Goal: Task Accomplishment & Management: Use online tool/utility

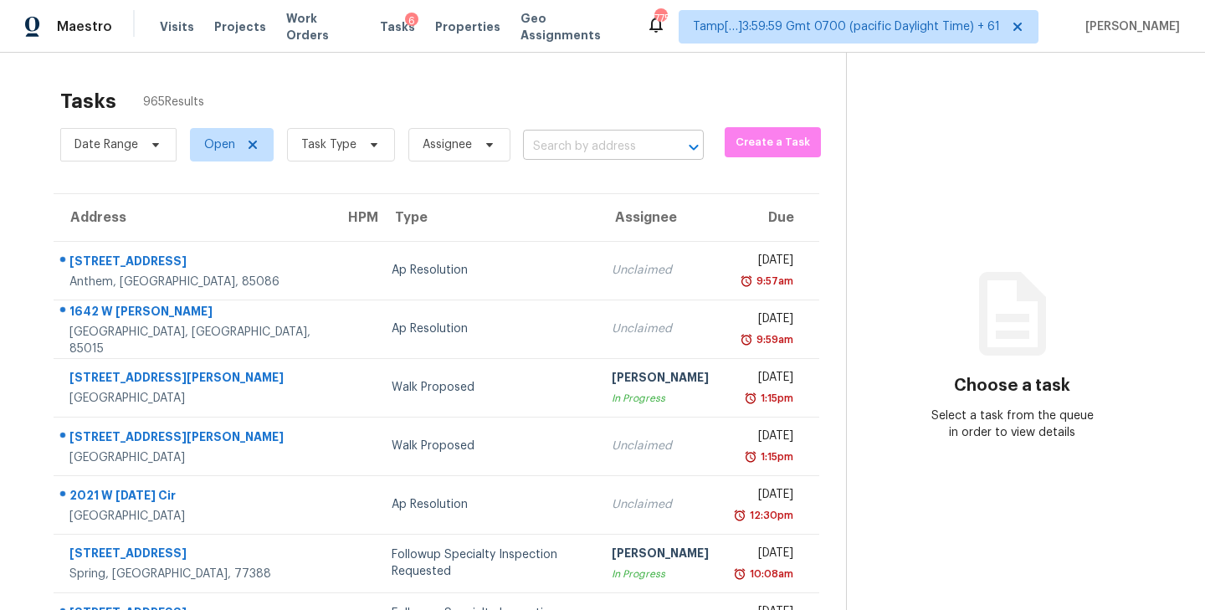
click at [561, 146] on input "text" at bounding box center [590, 147] width 134 height 26
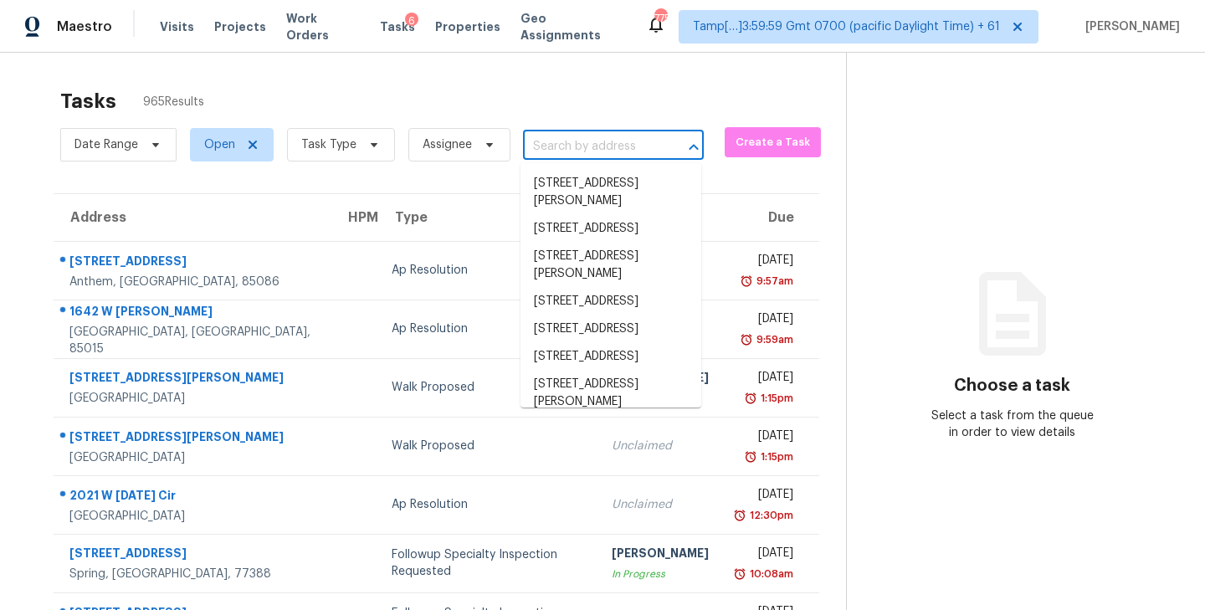
paste input "[STREET_ADDRESS][PERSON_NAME][PERSON_NAME]"
type input "[STREET_ADDRESS][PERSON_NAME][PERSON_NAME]"
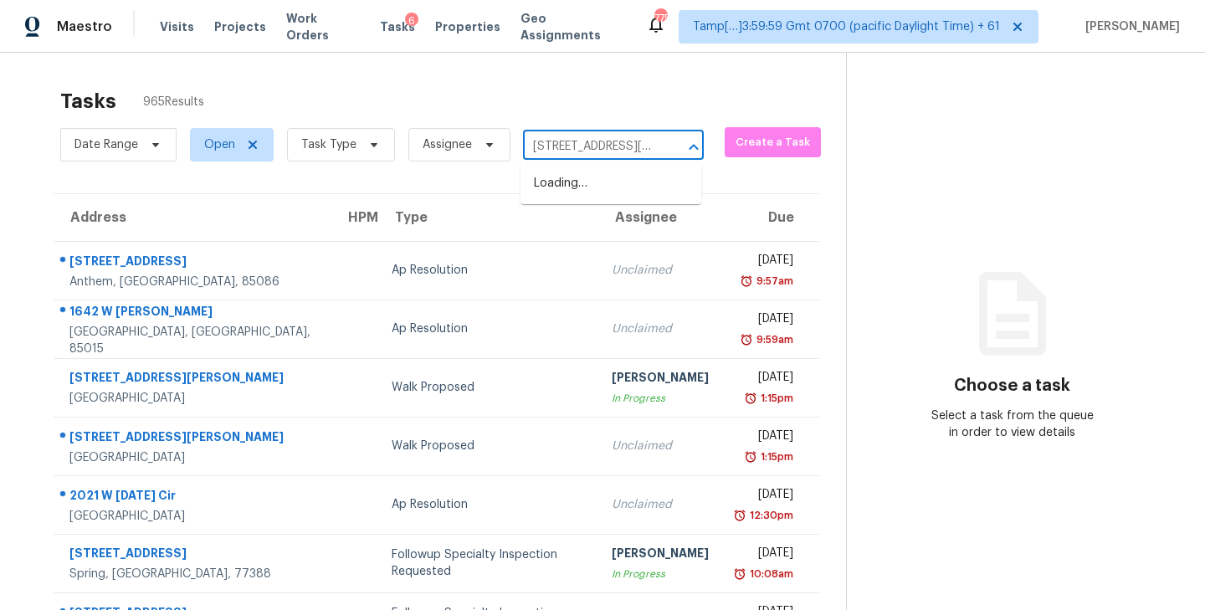
scroll to position [0, 66]
click at [571, 189] on li "[STREET_ADDRESS][PERSON_NAME]" at bounding box center [610, 192] width 181 height 45
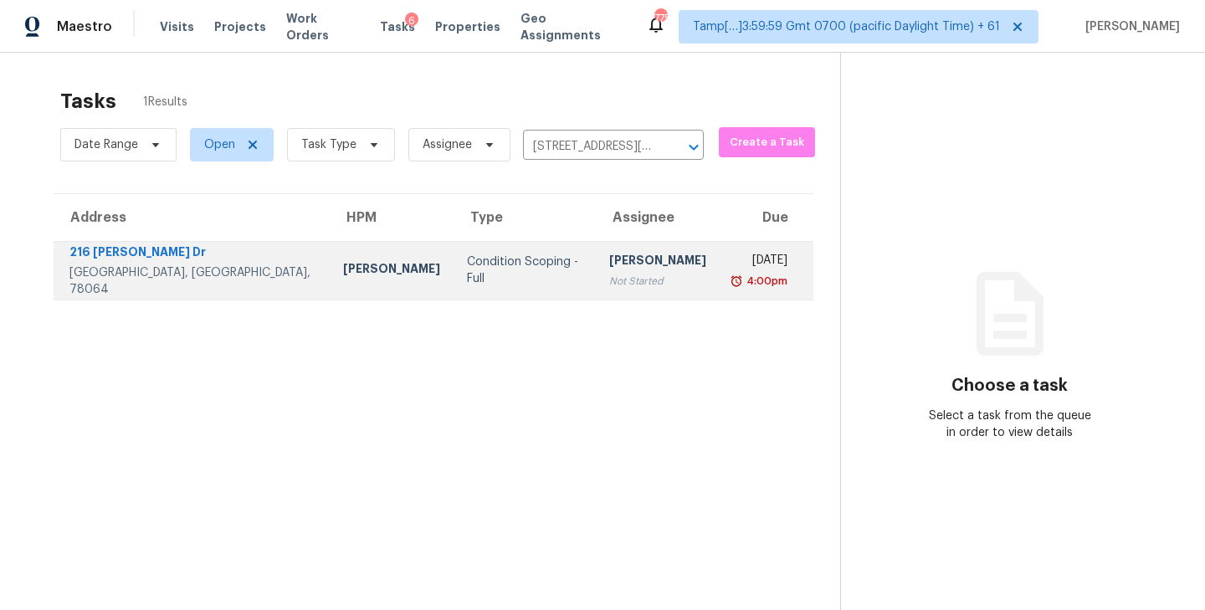
click at [609, 267] on div "[PERSON_NAME]" at bounding box center [657, 262] width 97 height 21
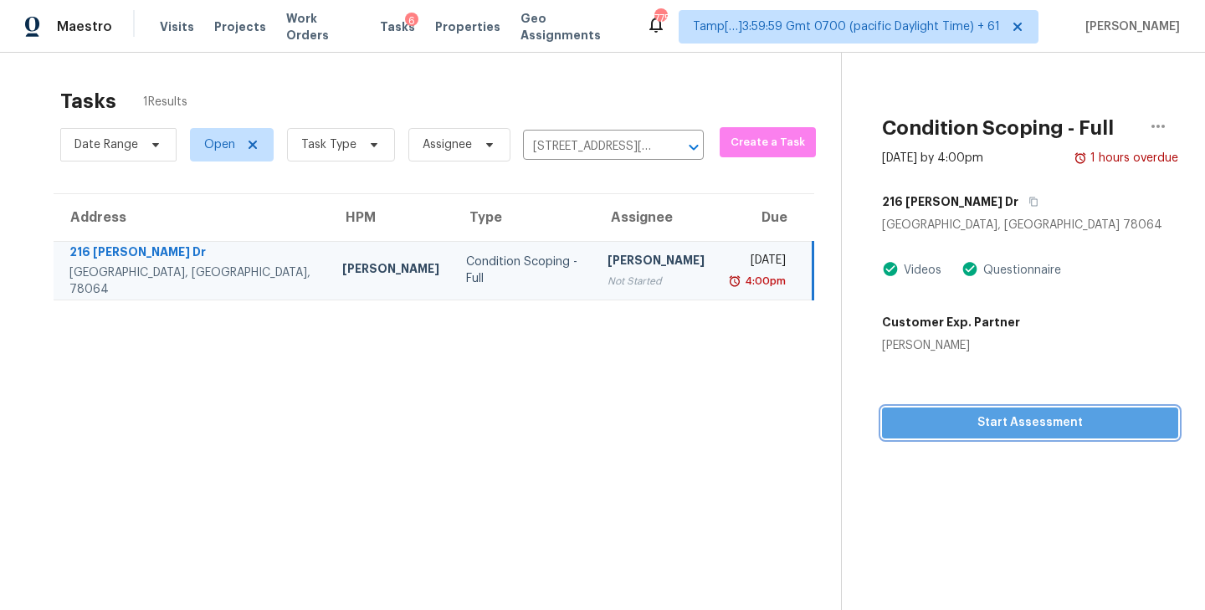
click at [1018, 426] on span "Start Assessment" at bounding box center [1029, 423] width 269 height 21
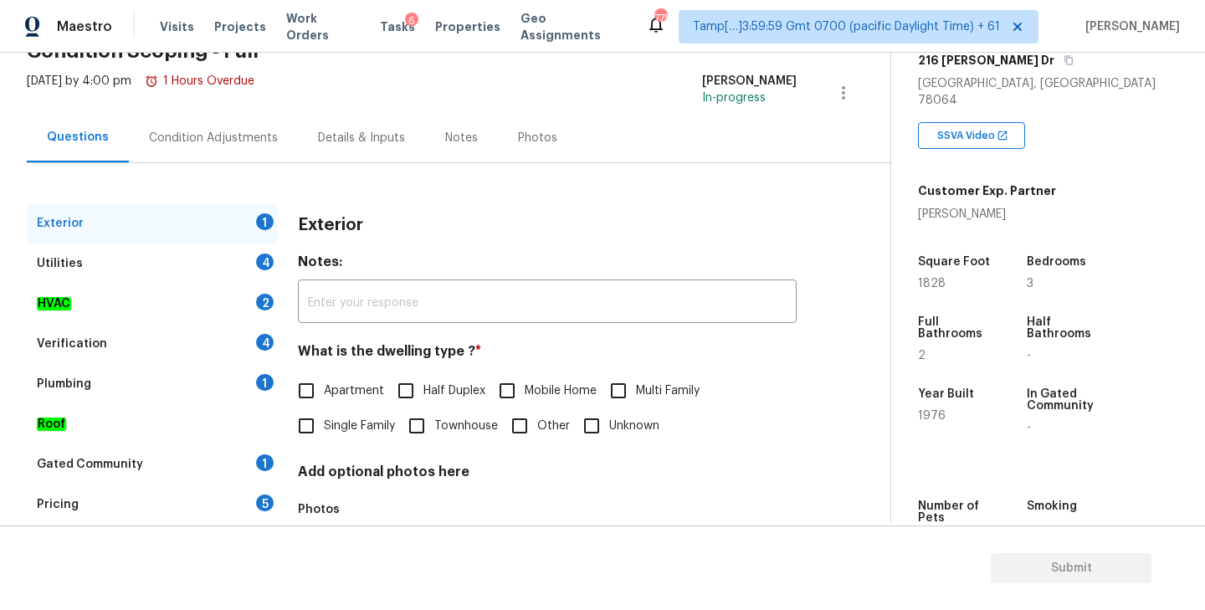
scroll to position [105, 0]
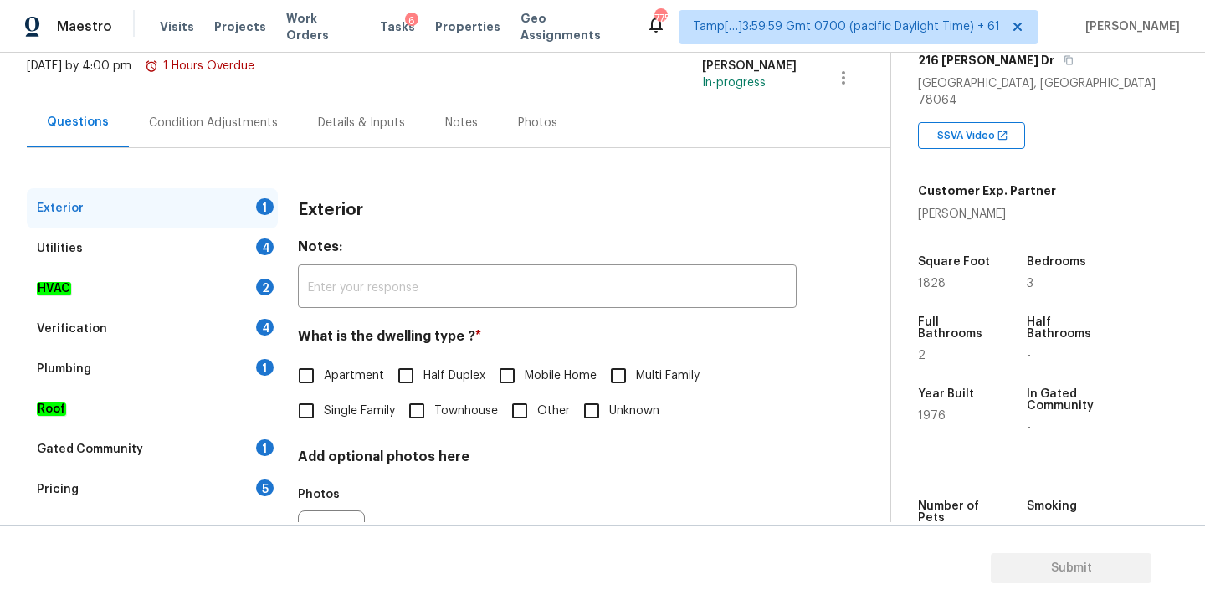
click at [309, 414] on input "Single Family" at bounding box center [306, 410] width 35 height 35
checkbox input "true"
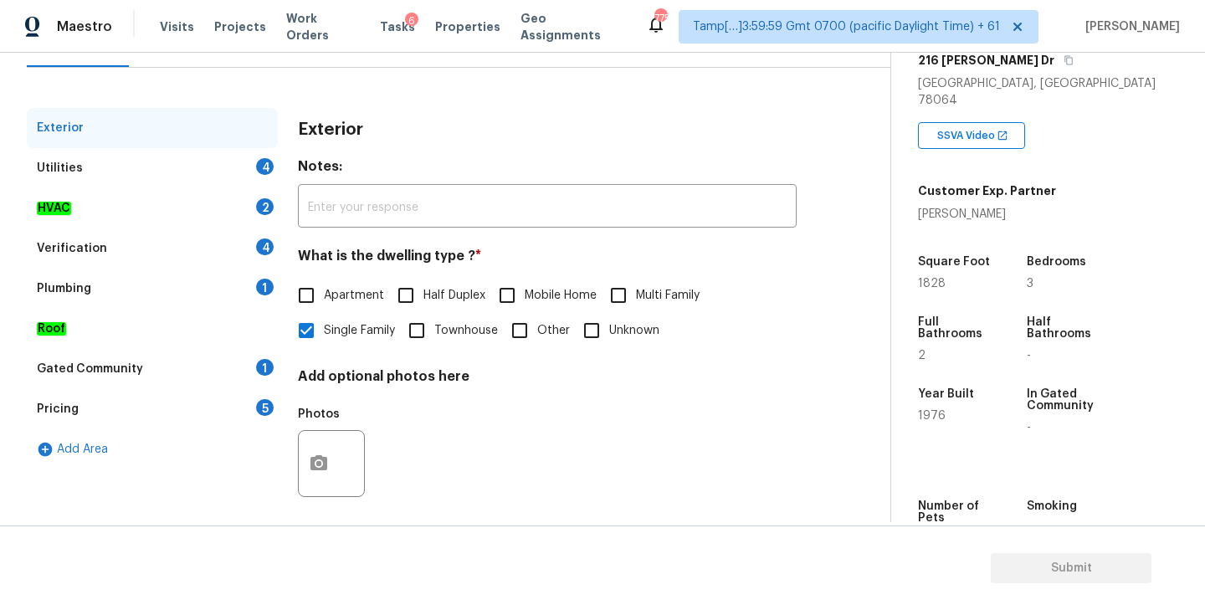
click at [113, 362] on div "Gated Community" at bounding box center [90, 369] width 106 height 17
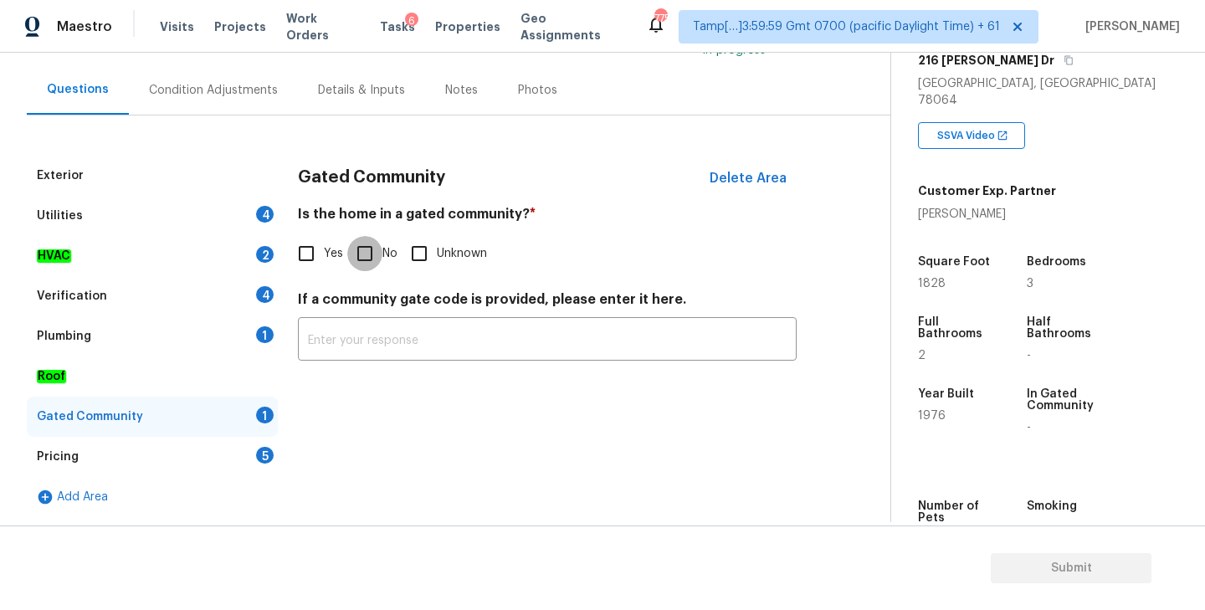
click at [363, 255] on input "No" at bounding box center [364, 253] width 35 height 35
checkbox input "true"
click at [102, 338] on div "Plumbing 1" at bounding box center [152, 336] width 251 height 40
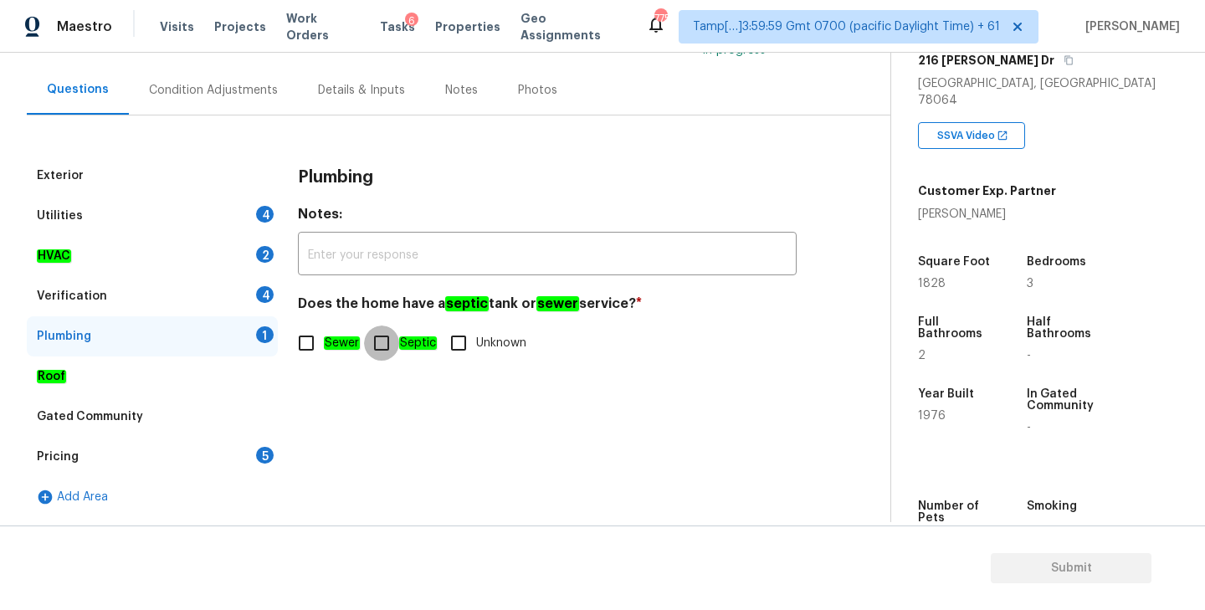
click at [382, 346] on input "Septic" at bounding box center [381, 343] width 35 height 35
checkbox input "true"
click at [82, 216] on div "Utilities 4" at bounding box center [152, 216] width 251 height 40
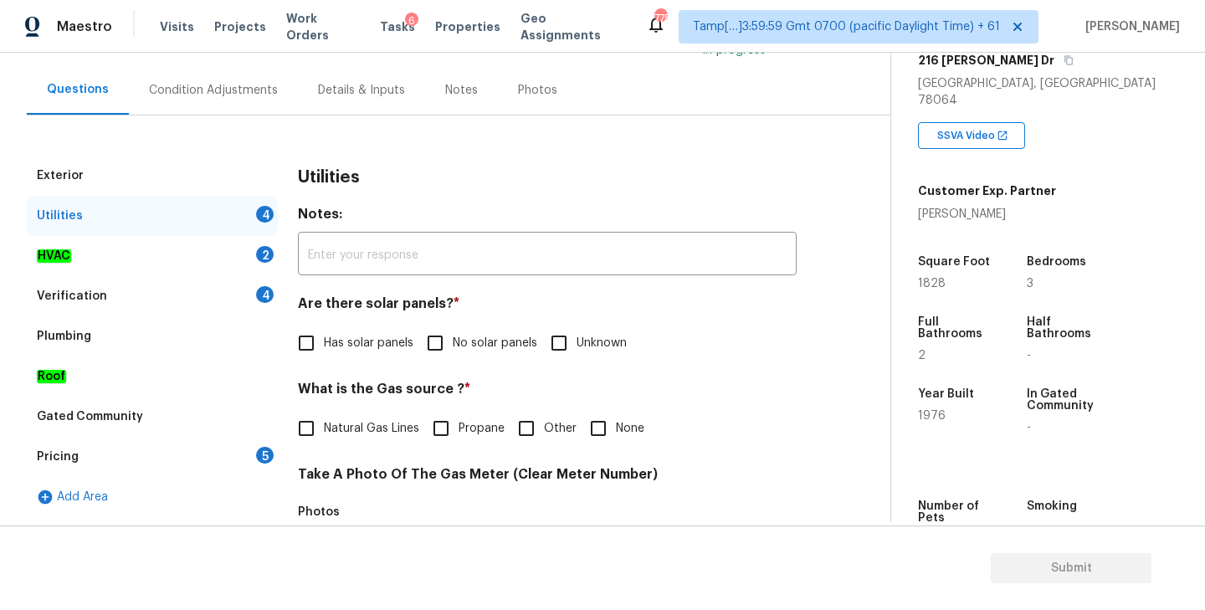
scroll to position [181, 0]
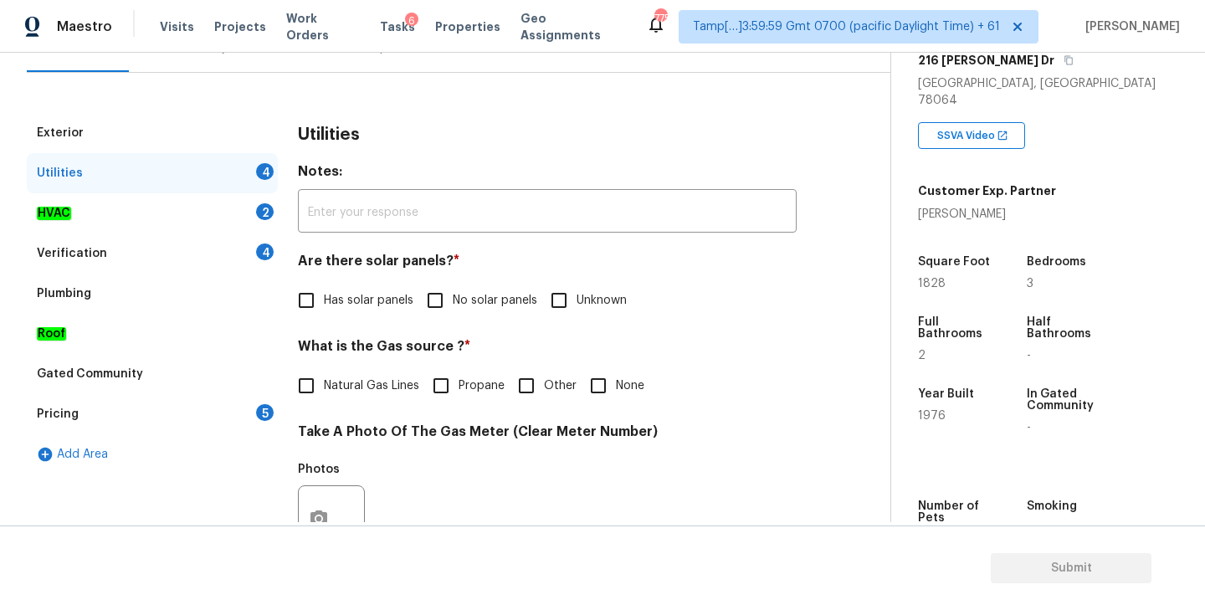
click at [436, 305] on input "No solar panels" at bounding box center [435, 300] width 35 height 35
checkbox input "true"
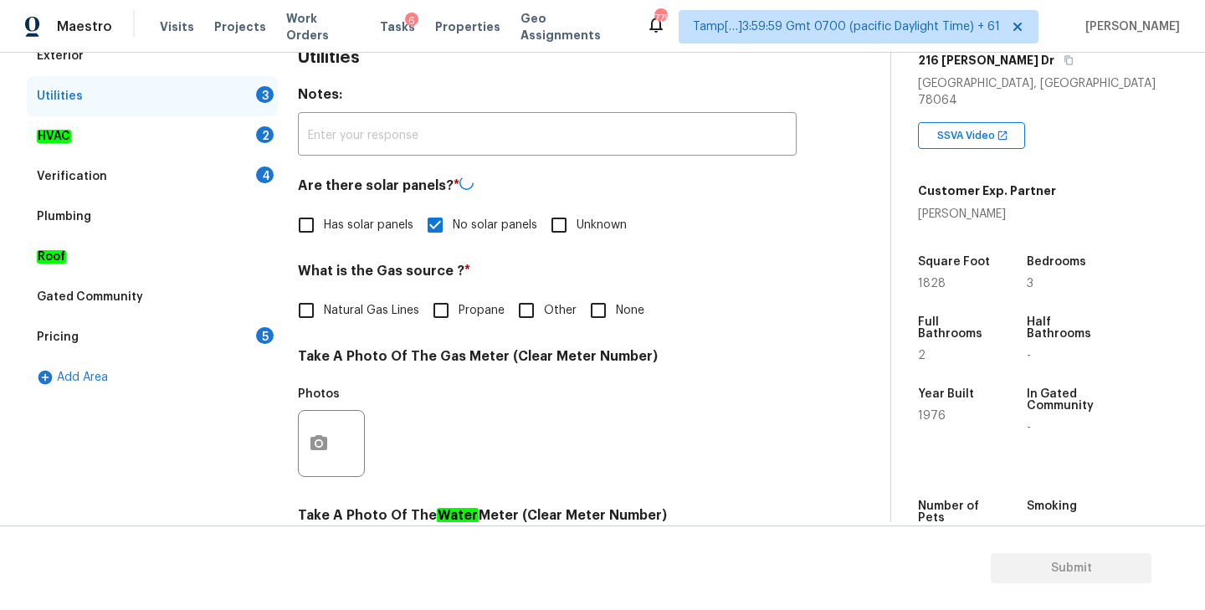
scroll to position [266, 0]
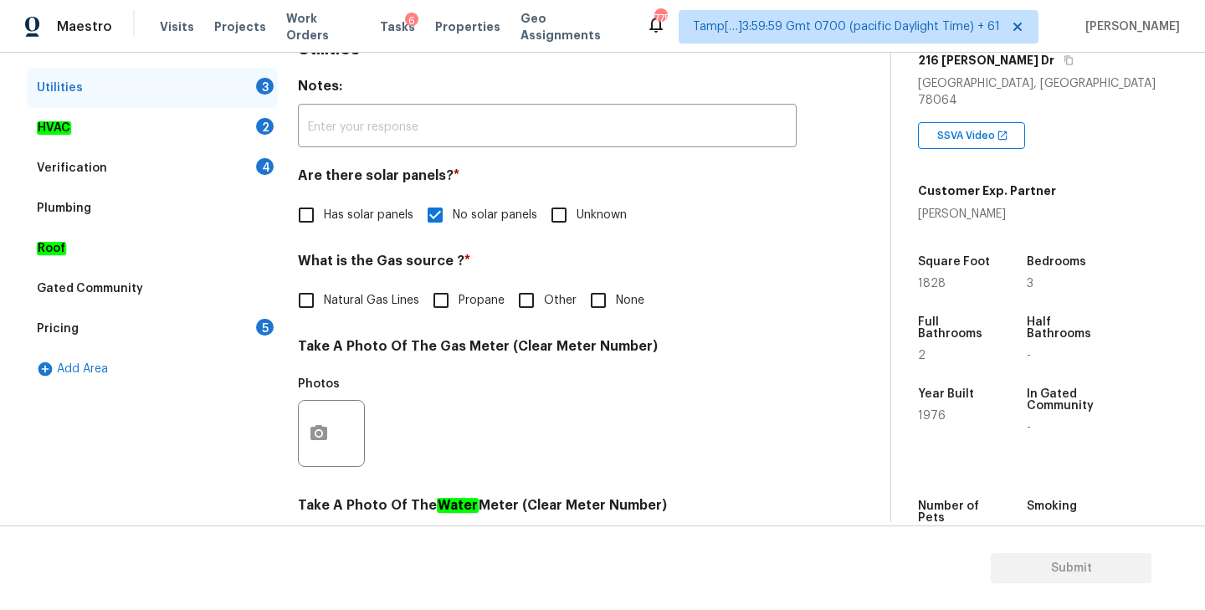
click at [524, 300] on input "Other" at bounding box center [526, 300] width 35 height 35
checkbox input "true"
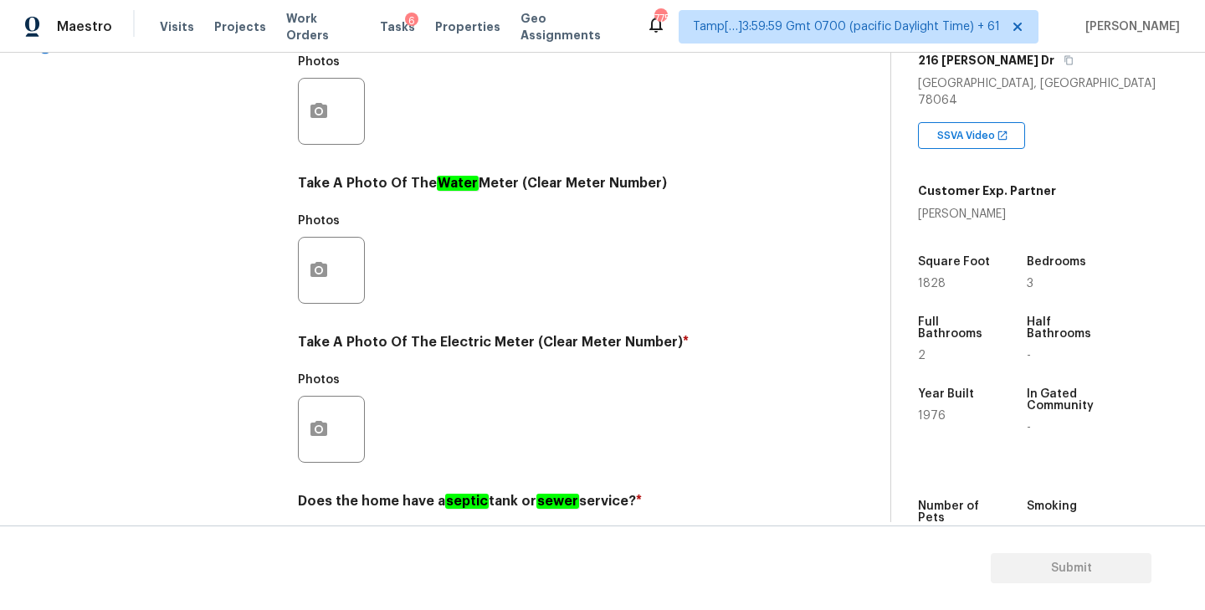
scroll to position [649, 0]
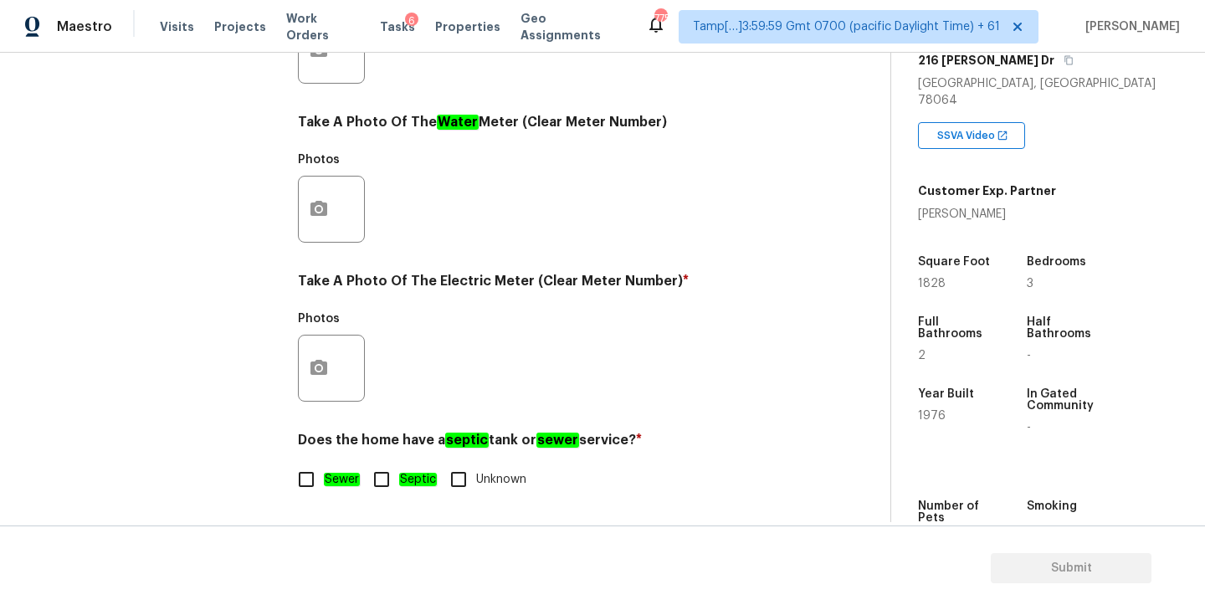
click at [382, 482] on input "Septic" at bounding box center [381, 479] width 35 height 35
checkbox input "true"
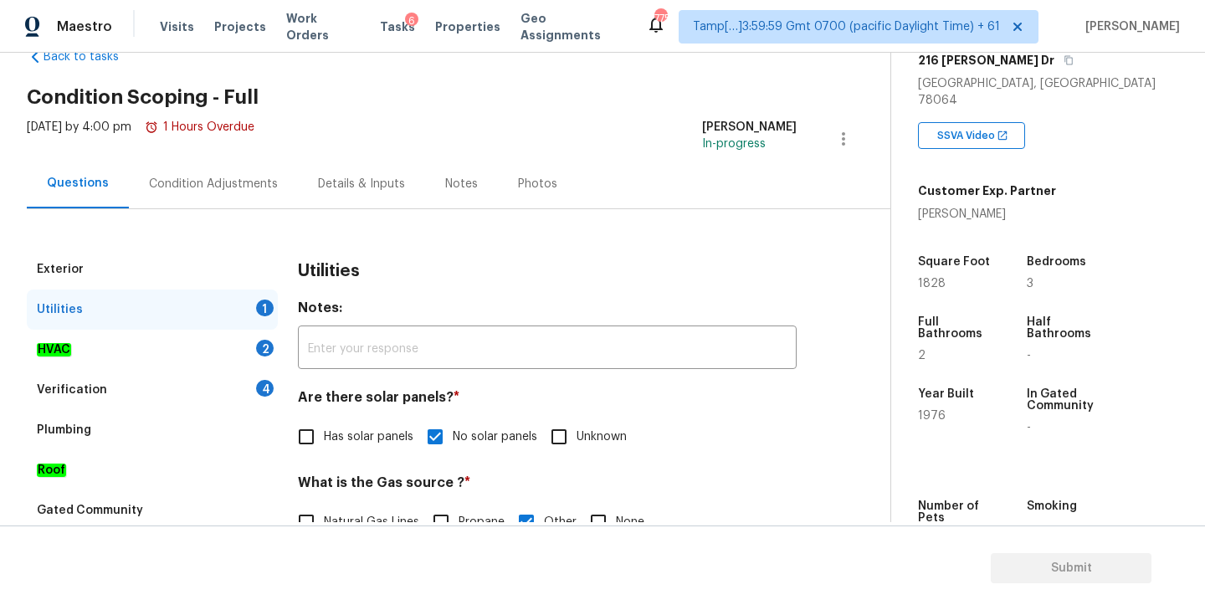
scroll to position [0, 0]
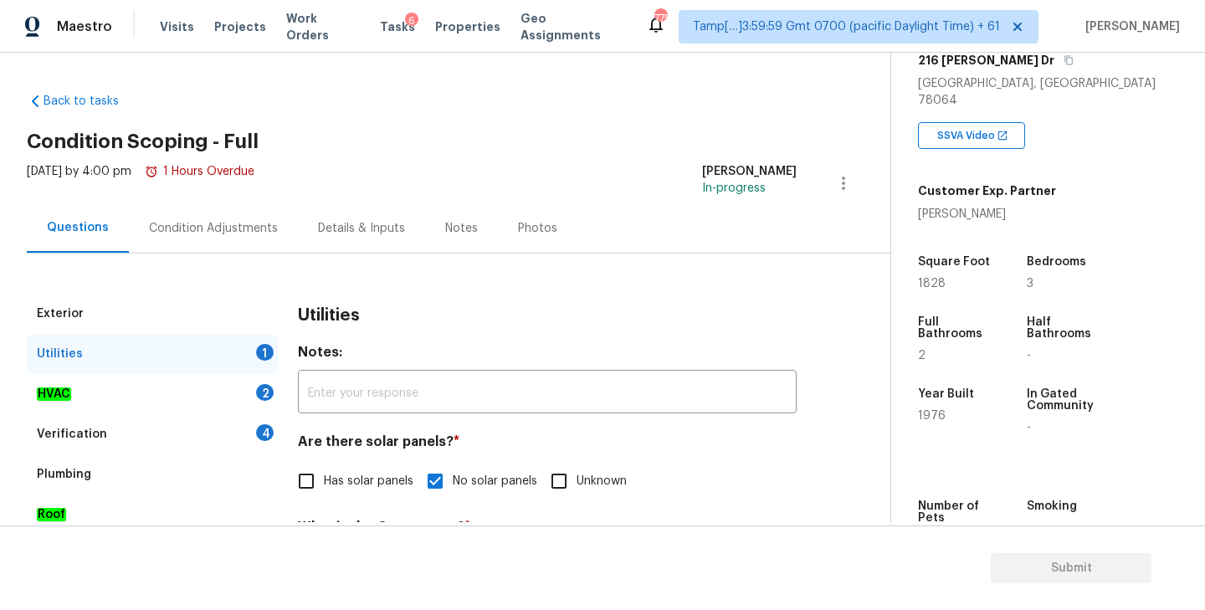
click at [82, 392] on div "HVAC 2" at bounding box center [152, 394] width 251 height 40
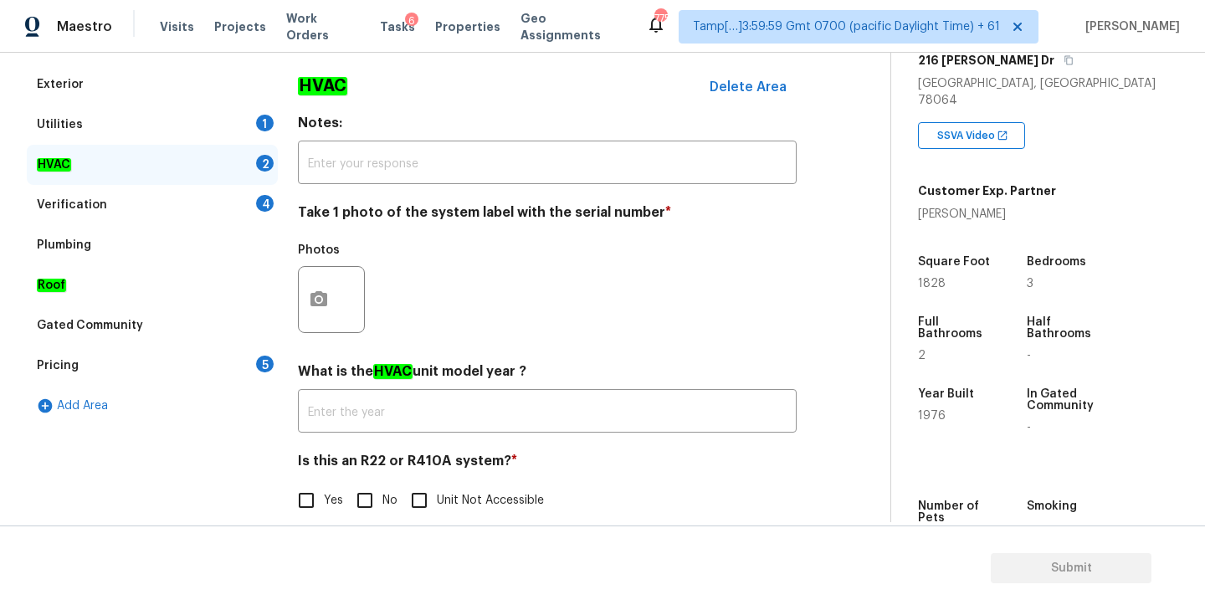
scroll to position [251, 0]
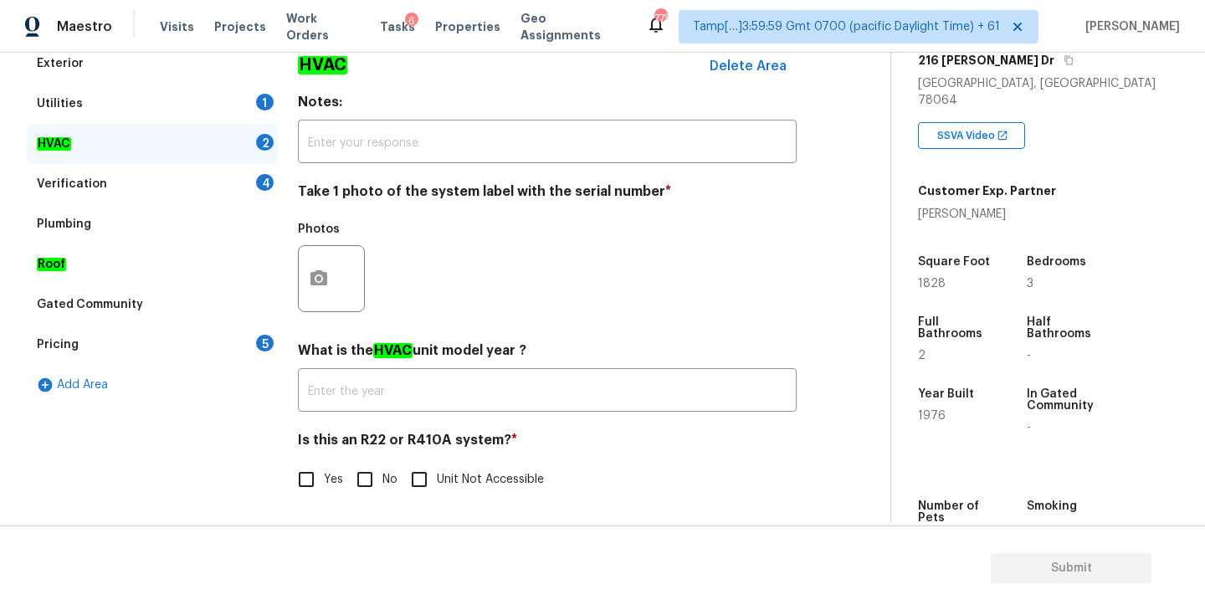
click at [119, 101] on div "Utilities 1" at bounding box center [152, 104] width 251 height 40
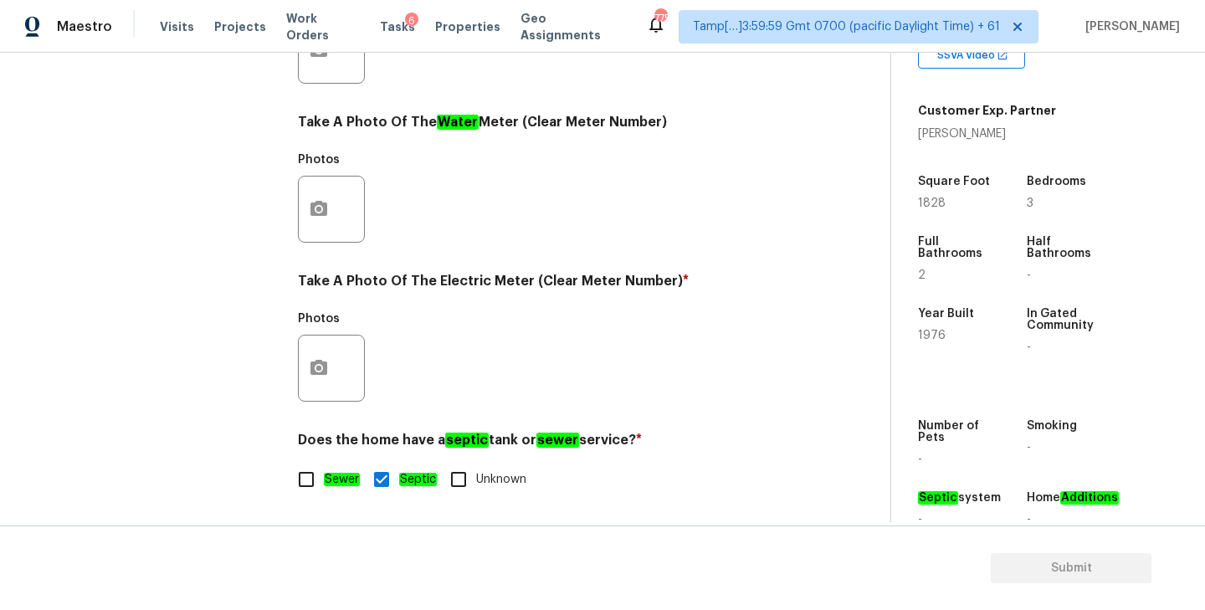
scroll to position [0, 0]
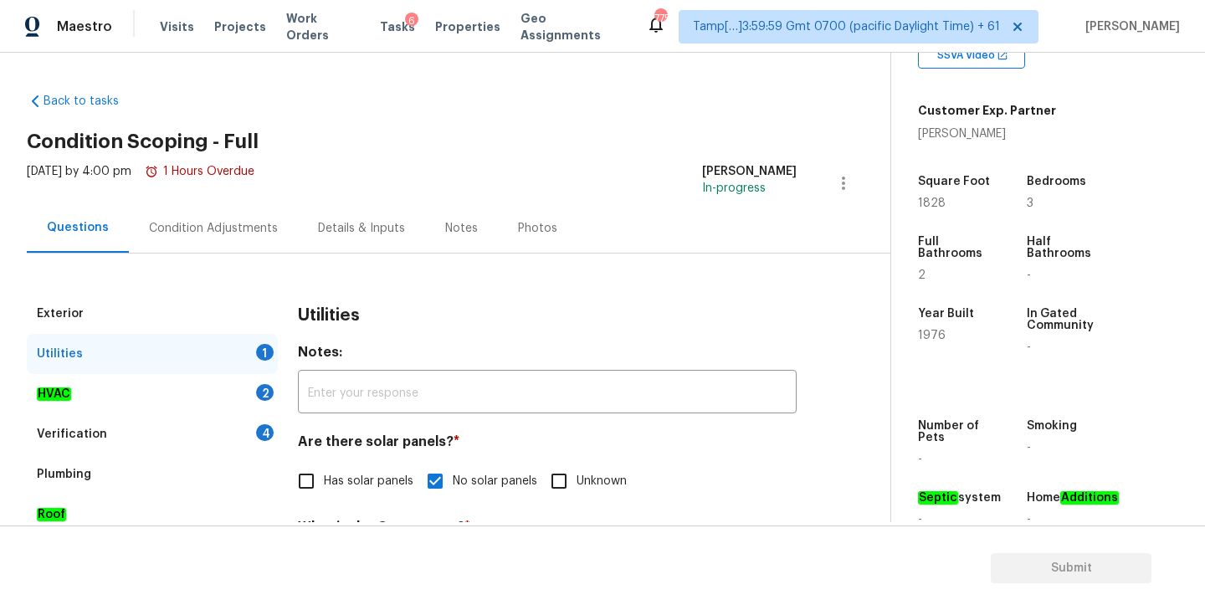
click at [128, 383] on div "HVAC 2" at bounding box center [152, 394] width 251 height 40
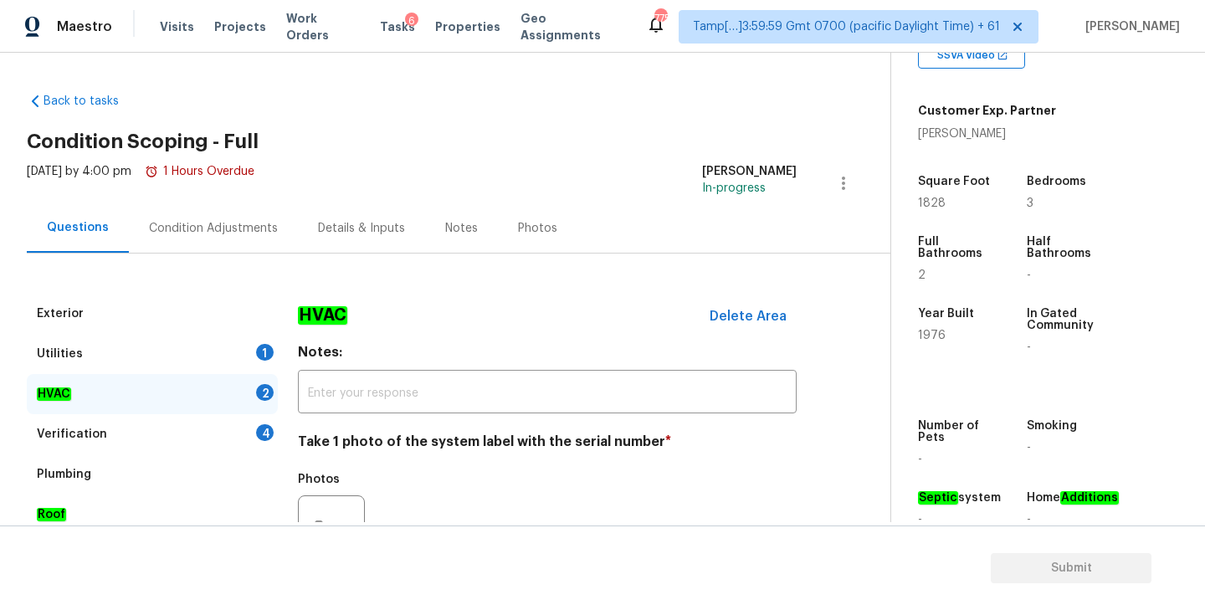
click at [203, 234] on div "Condition Adjustments" at bounding box center [213, 228] width 129 height 17
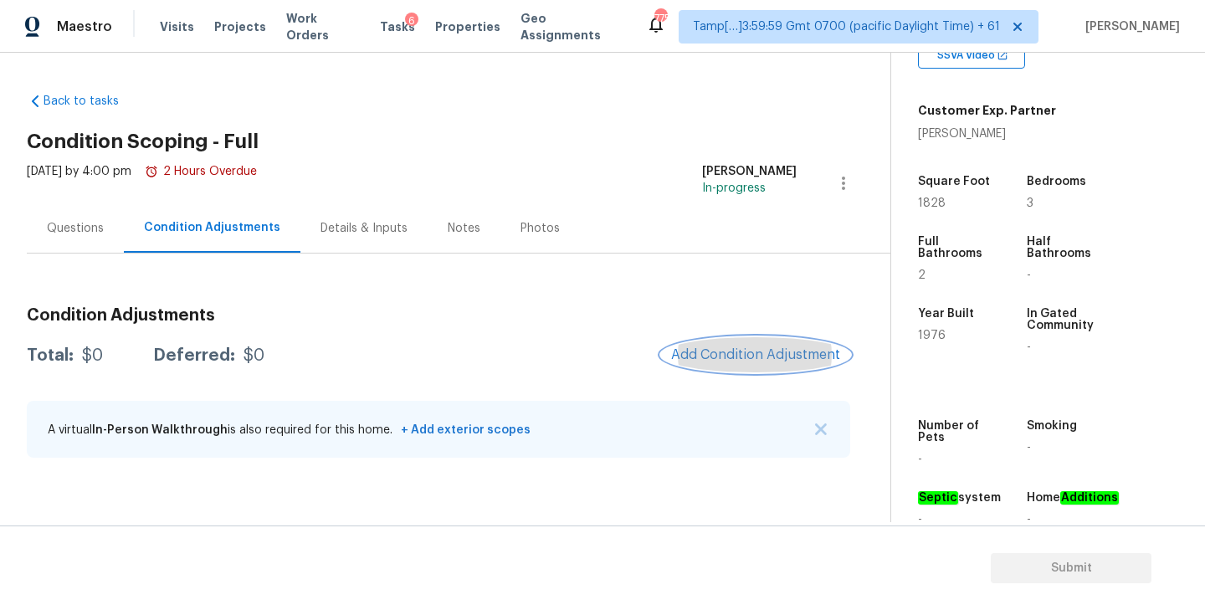
click at [747, 348] on span "Add Condition Adjustment" at bounding box center [755, 354] width 169 height 15
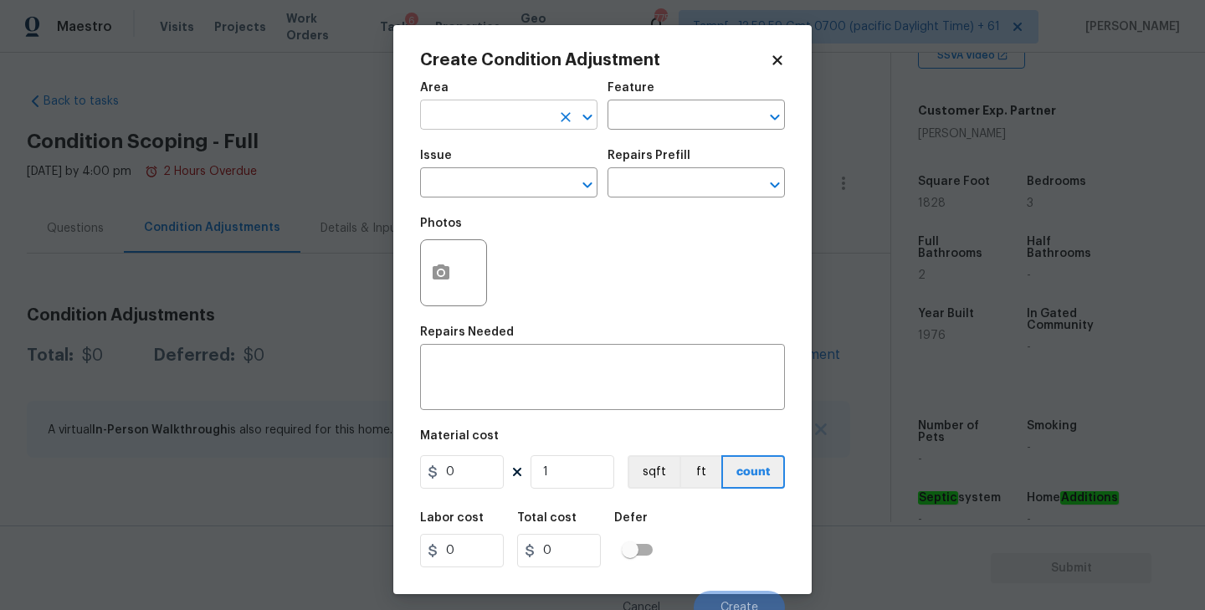
click at [462, 115] on input "text" at bounding box center [485, 117] width 131 height 26
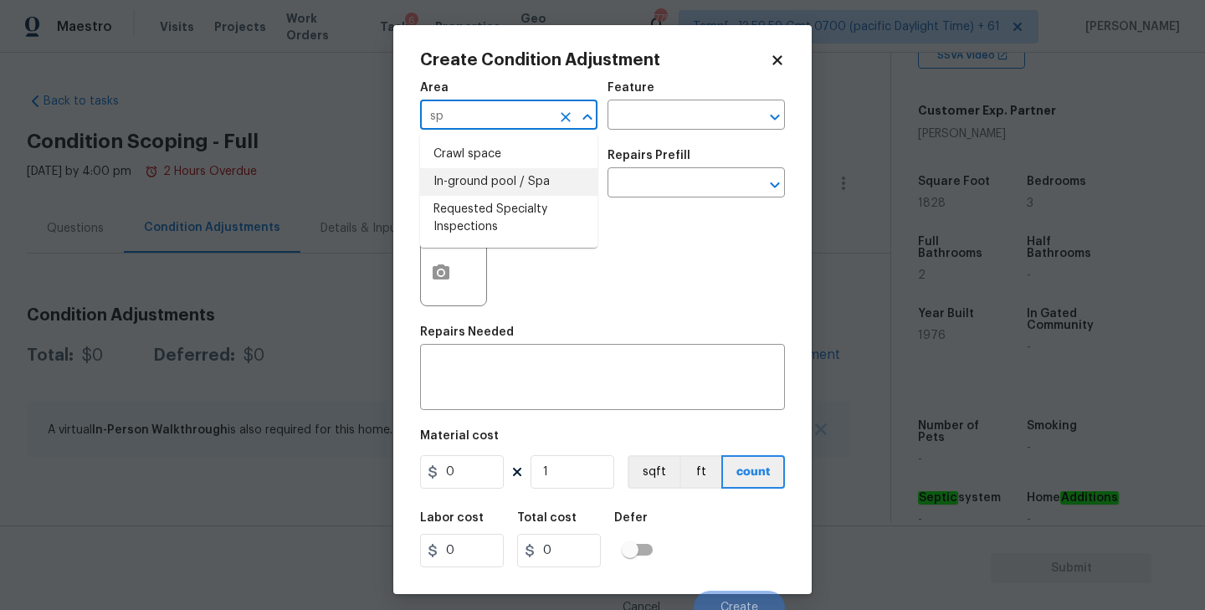
type input "s"
click at [503, 187] on li "Interior Overall" at bounding box center [508, 182] width 177 height 28
type input "Interior Overall"
click at [473, 186] on input "text" at bounding box center [485, 185] width 131 height 26
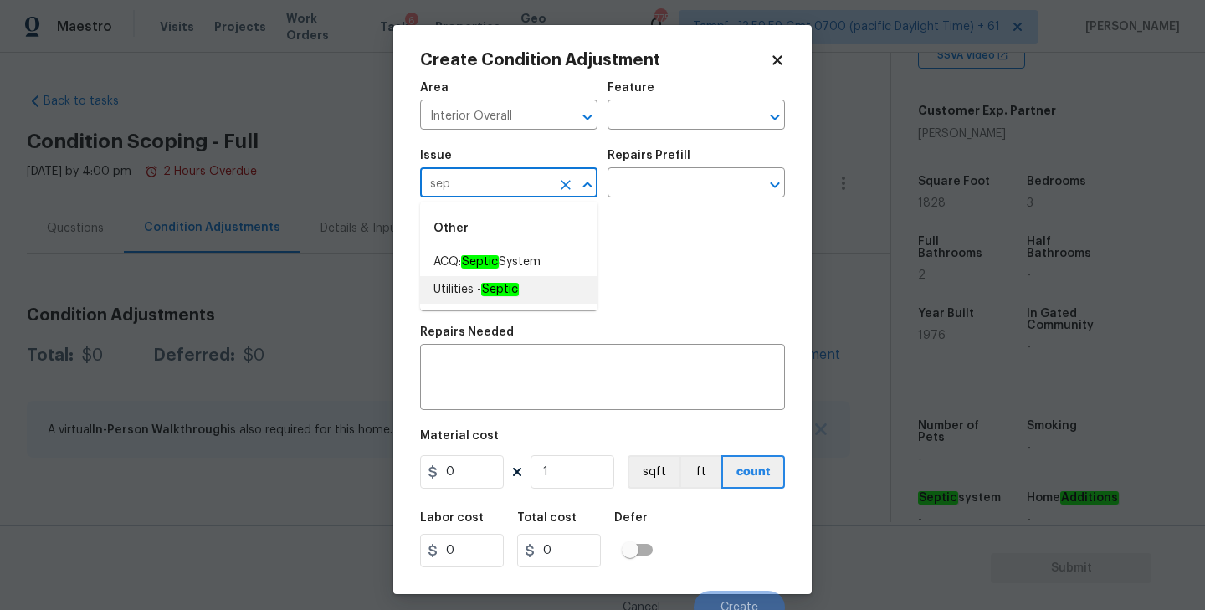
click at [459, 283] on span "Utilities - Septic" at bounding box center [475, 290] width 85 height 18
click at [772, 190] on icon "Open" at bounding box center [775, 185] width 20 height 20
type input "Utilities - Septic"
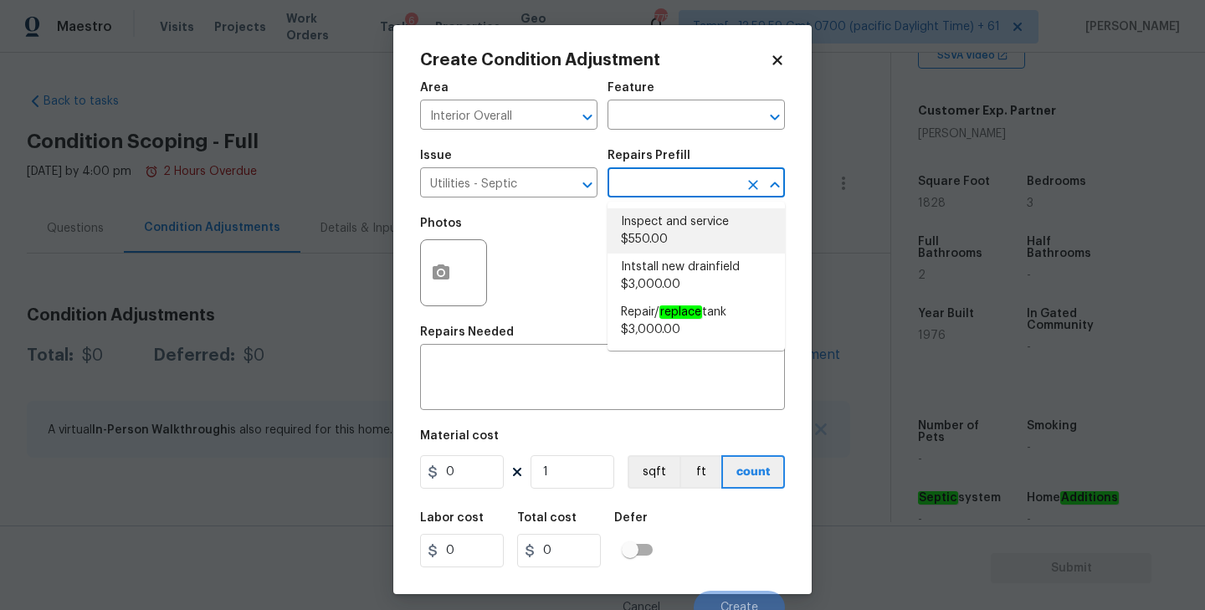
click at [683, 213] on li "Inspect and service $550.00" at bounding box center [696, 230] width 177 height 45
type textarea "Pump and inspect septic tank and provide clean bill of health from specialist c…"
type input "550"
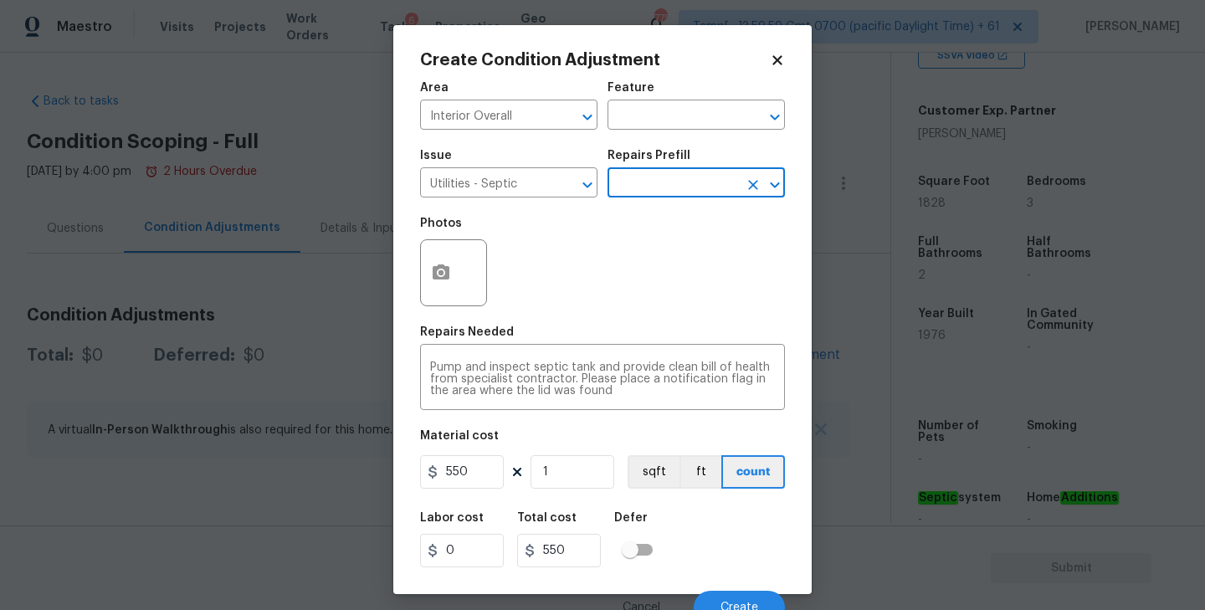
scroll to position [15, 0]
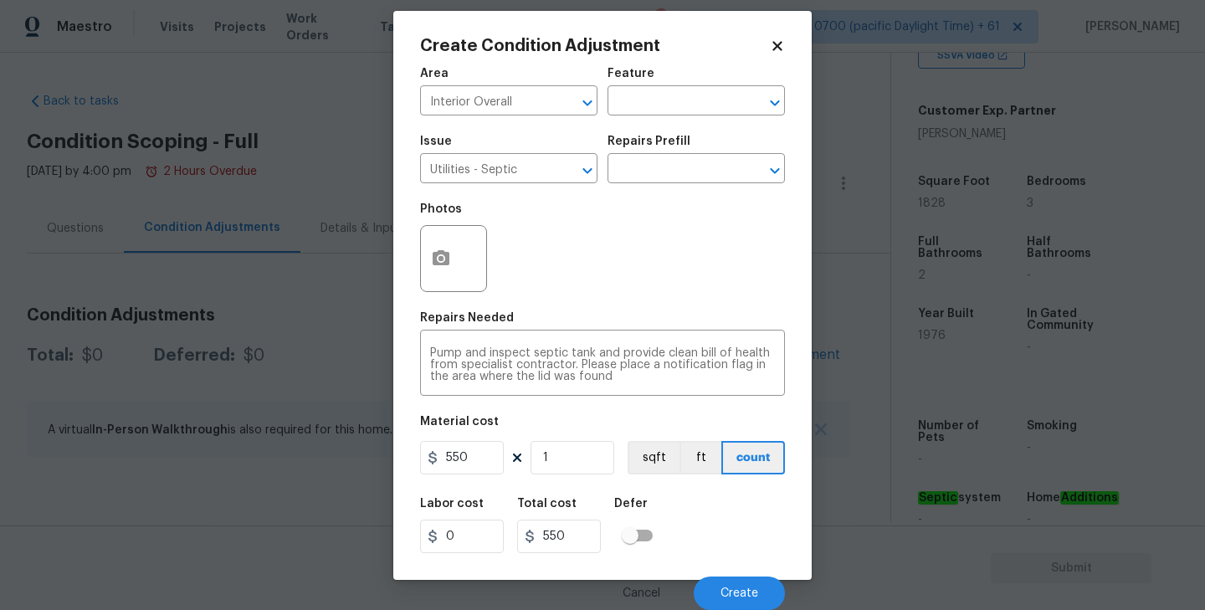
click at [577, 227] on div "Photos" at bounding box center [602, 247] width 365 height 109
click at [734, 593] on span "Create" at bounding box center [739, 593] width 38 height 13
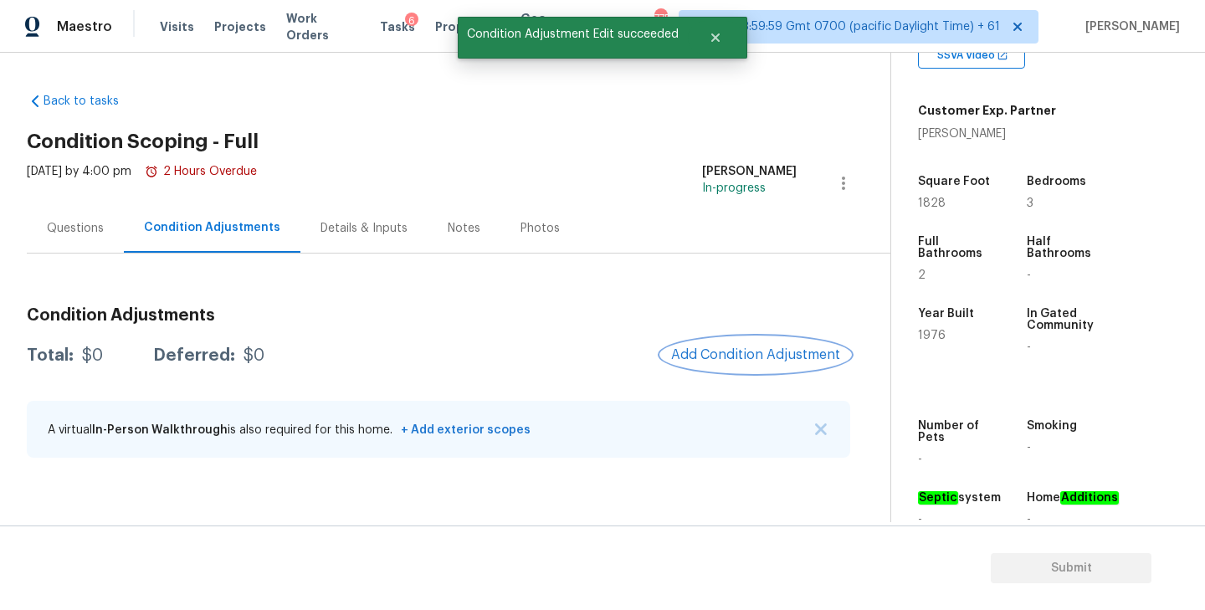
scroll to position [0, 0]
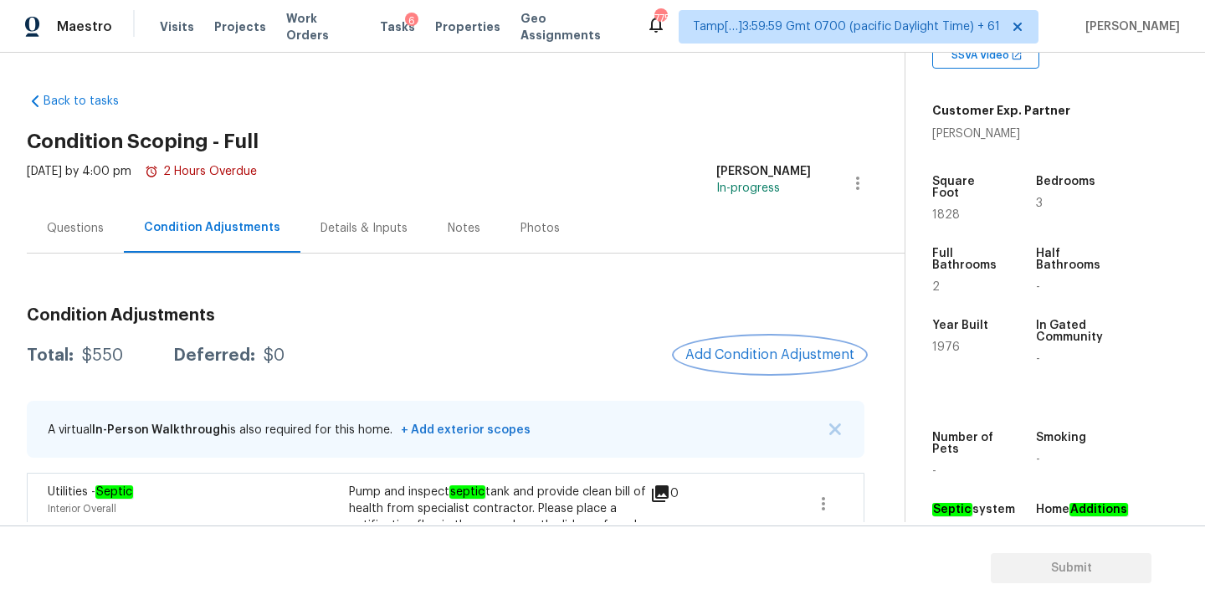
click at [738, 348] on span "Add Condition Adjustment" at bounding box center [769, 354] width 169 height 15
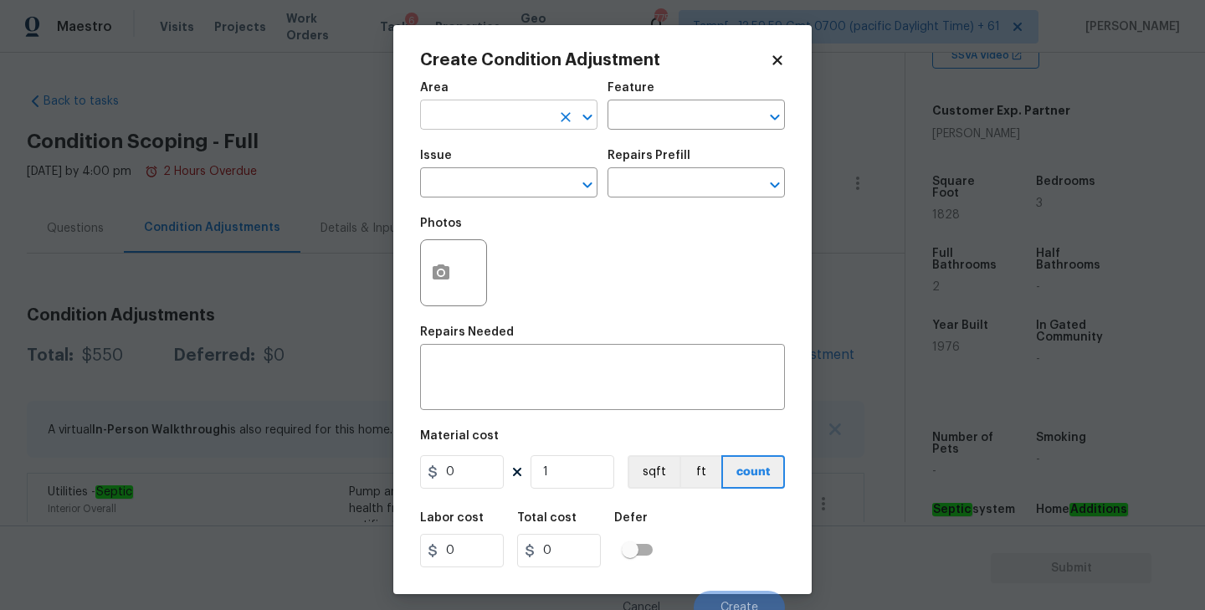
click at [476, 114] on input "text" at bounding box center [485, 117] width 131 height 26
click at [473, 176] on li "Exterior Overall" at bounding box center [508, 182] width 177 height 28
type input "Exterior Overall"
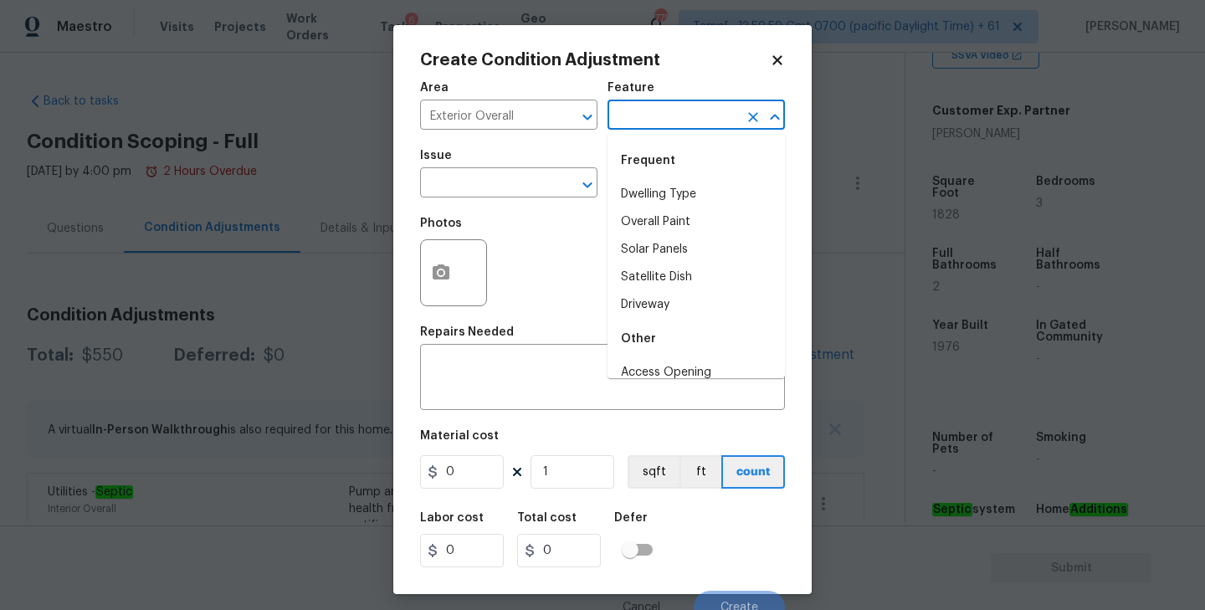
click at [626, 121] on input "text" at bounding box center [673, 117] width 131 height 26
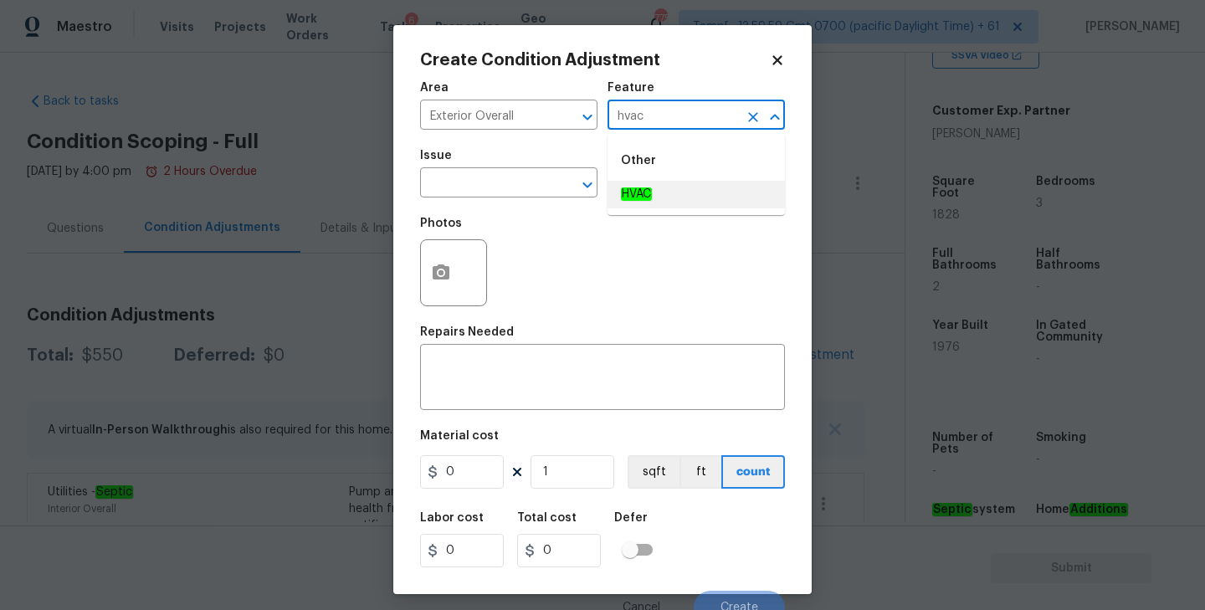
click at [634, 188] on em "HVAC" at bounding box center [636, 193] width 31 height 13
type input "HVAC"
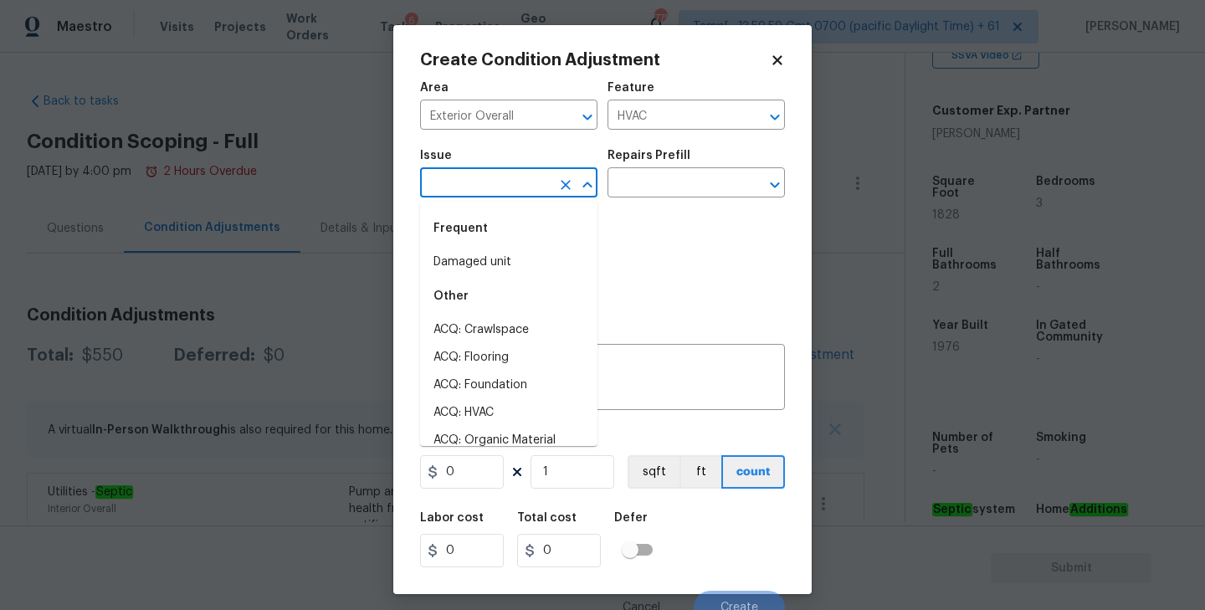
click at [526, 175] on input "text" at bounding box center [485, 185] width 131 height 26
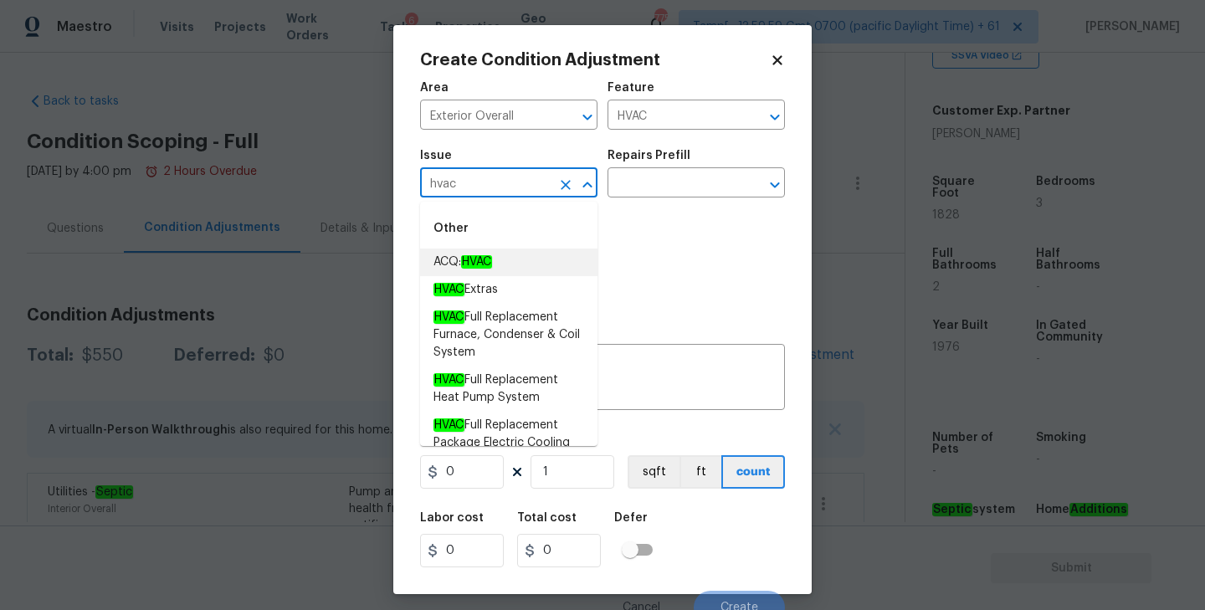
click at [492, 264] on em "HVAC" at bounding box center [476, 261] width 31 height 13
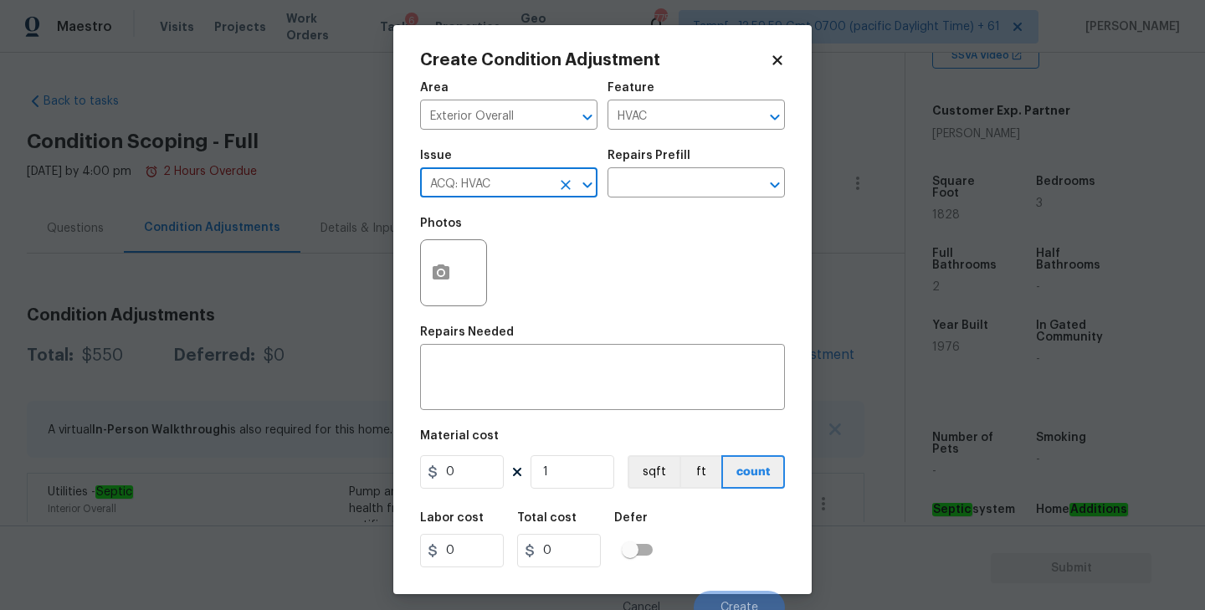
type input "ACQ: HVAC"
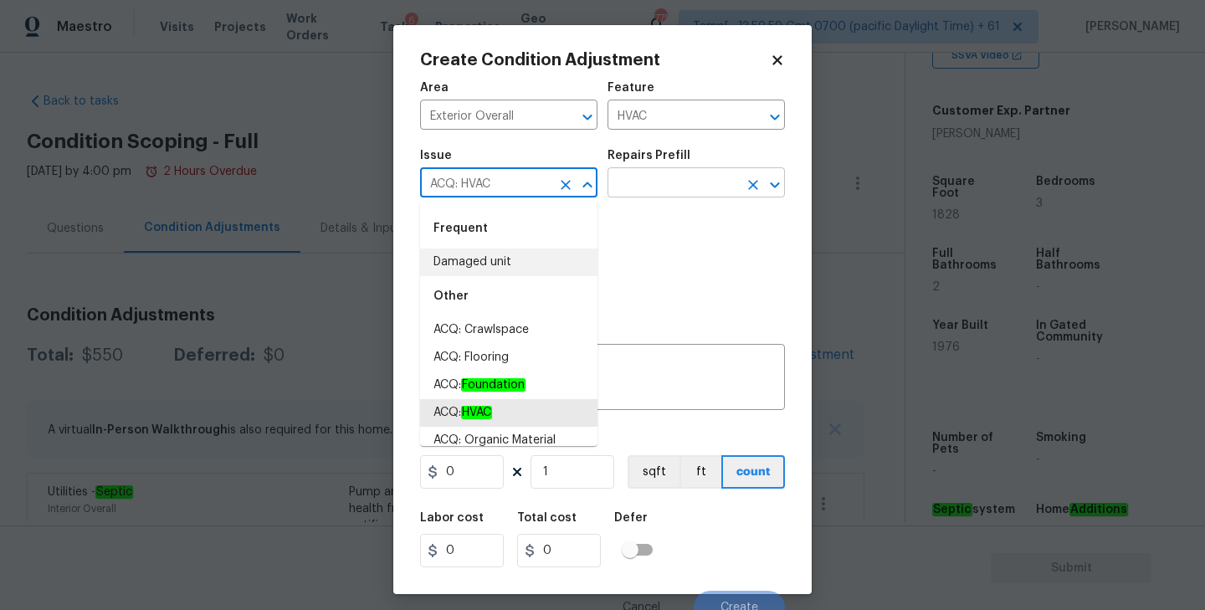
click at [770, 180] on icon "Open" at bounding box center [775, 185] width 20 height 20
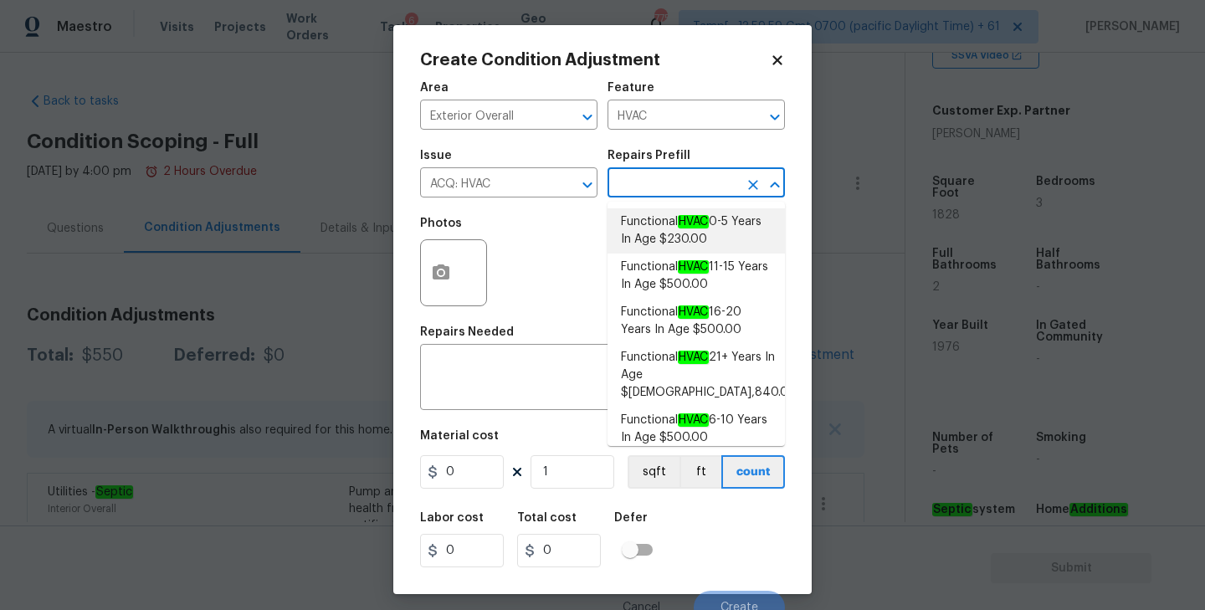
click at [680, 218] on span "Functional HVAC 0-5 Years In Age $230.00" at bounding box center [696, 230] width 151 height 35
type input "Acquisition"
type textarea "Acquisition Scope: Functional HVAC 0-5 years"
type input "230"
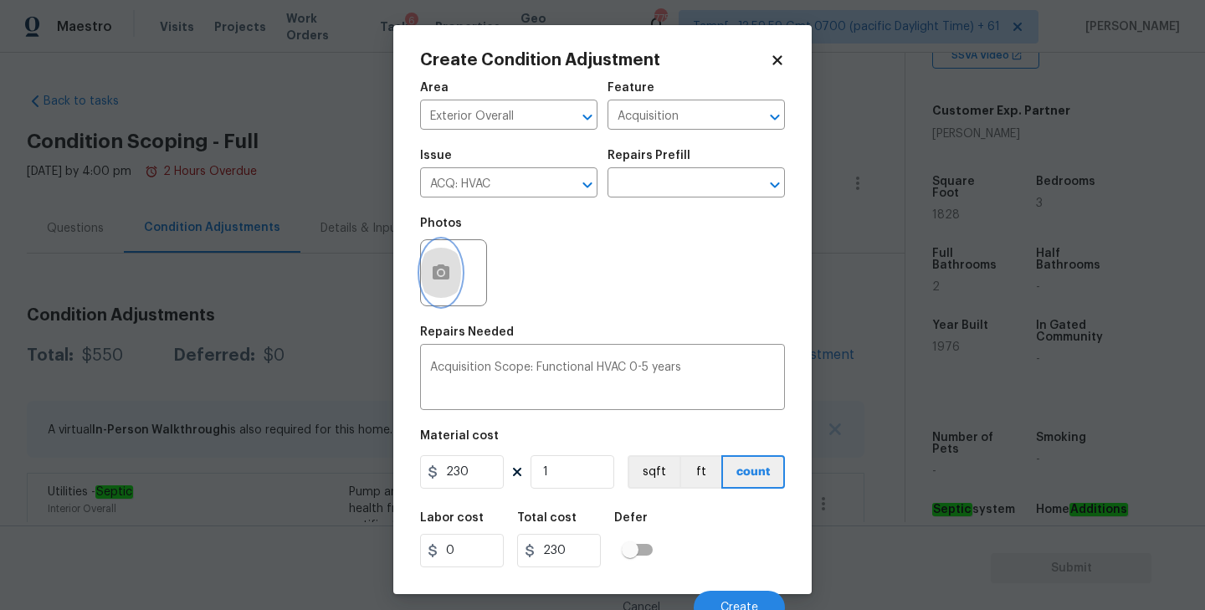
click at [440, 269] on icon "button" at bounding box center [441, 273] width 20 height 20
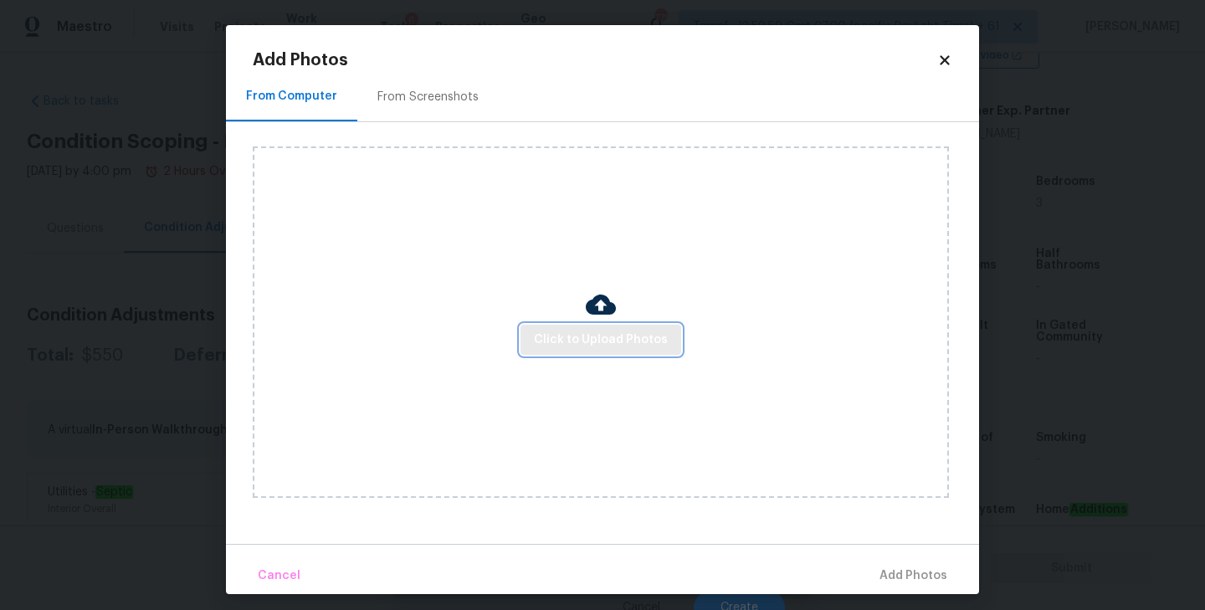
click at [604, 338] on span "Click to Upload Photos" at bounding box center [601, 340] width 134 height 21
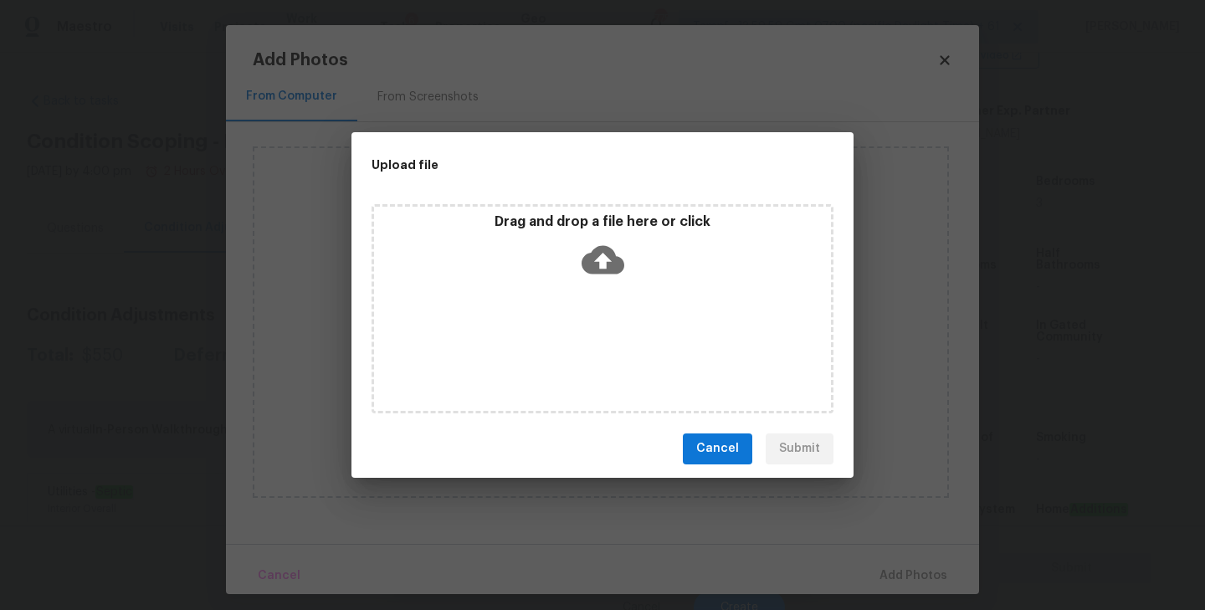
click at [602, 254] on icon at bounding box center [603, 259] width 43 height 43
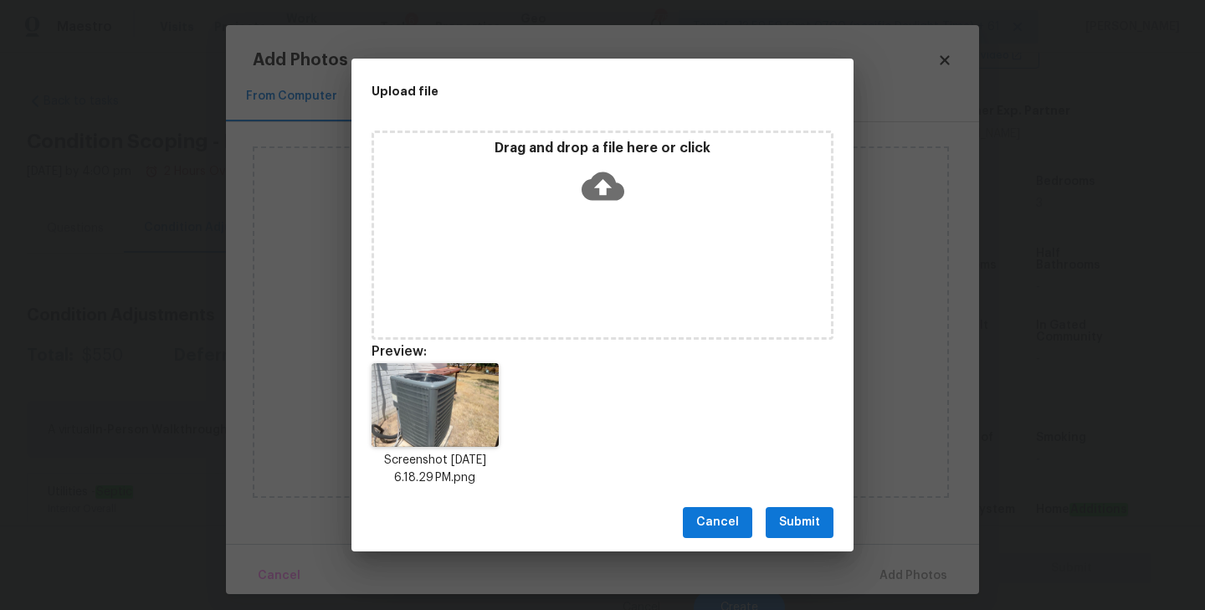
click at [791, 525] on span "Submit" at bounding box center [799, 522] width 41 height 21
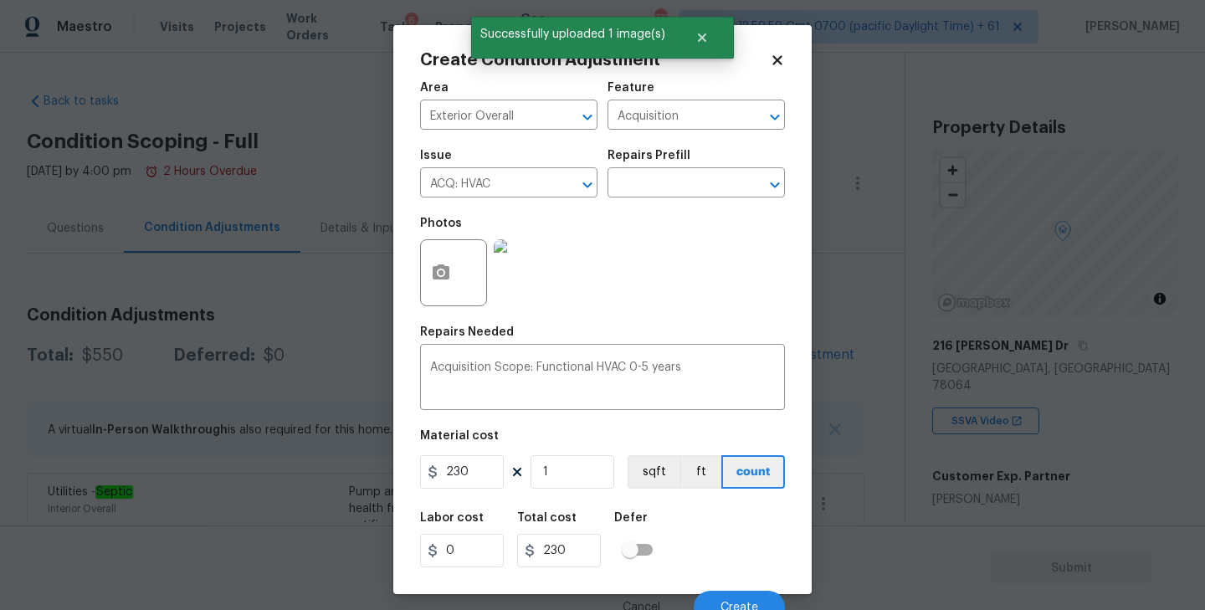
scroll to position [15, 0]
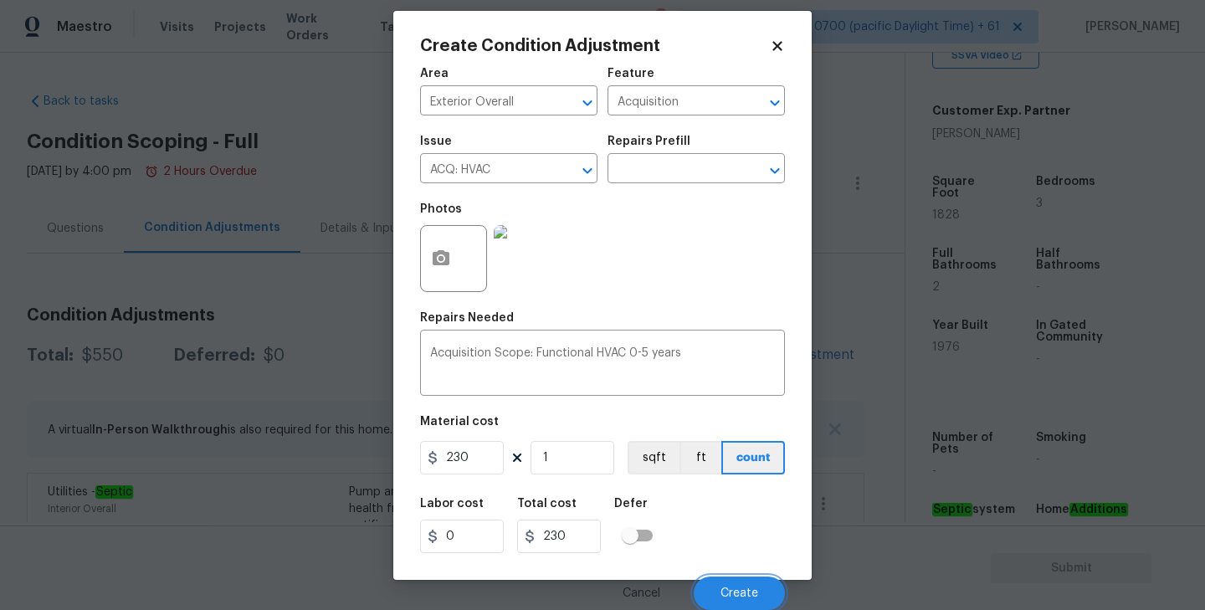
click at [742, 592] on span "Create" at bounding box center [739, 593] width 38 height 13
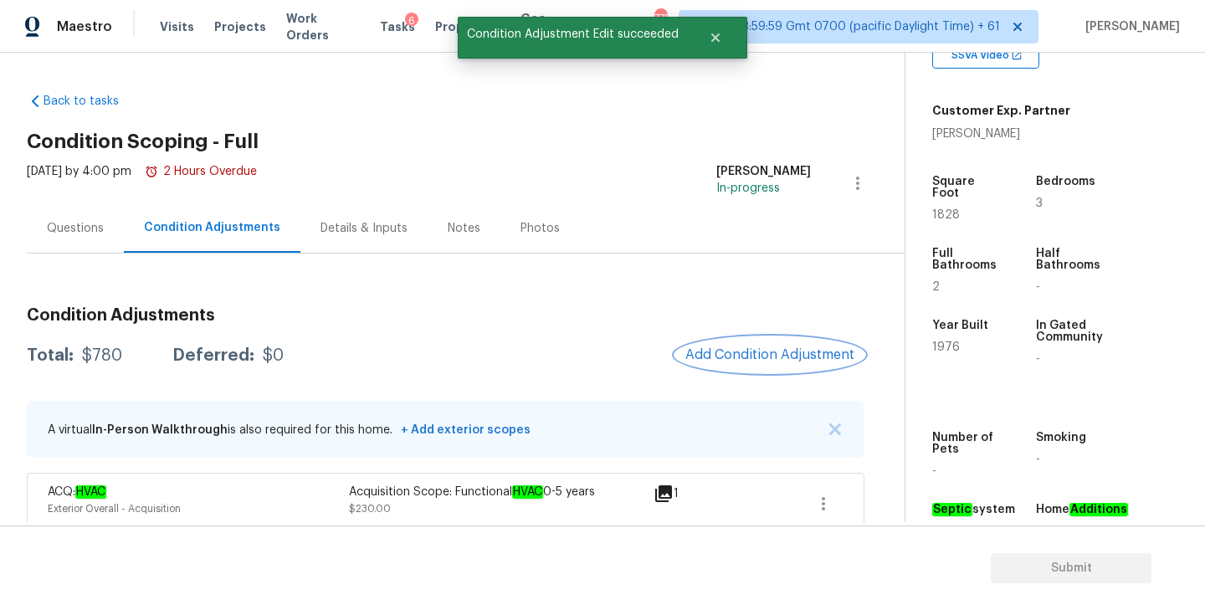
scroll to position [105, 0]
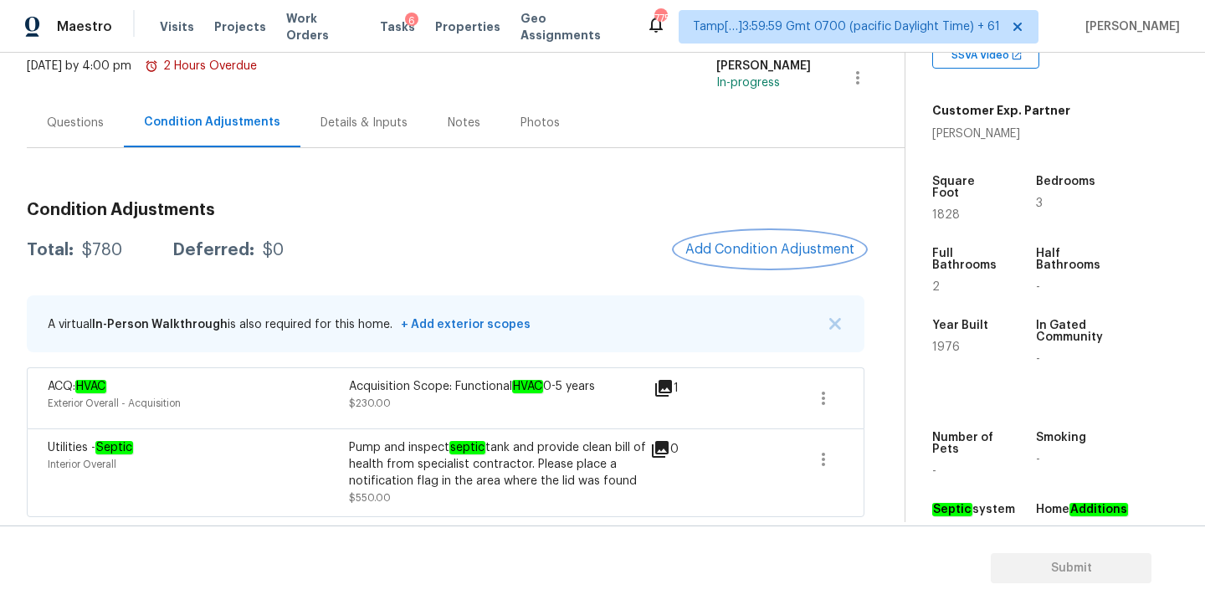
click at [756, 251] on span "Add Condition Adjustment" at bounding box center [769, 249] width 169 height 15
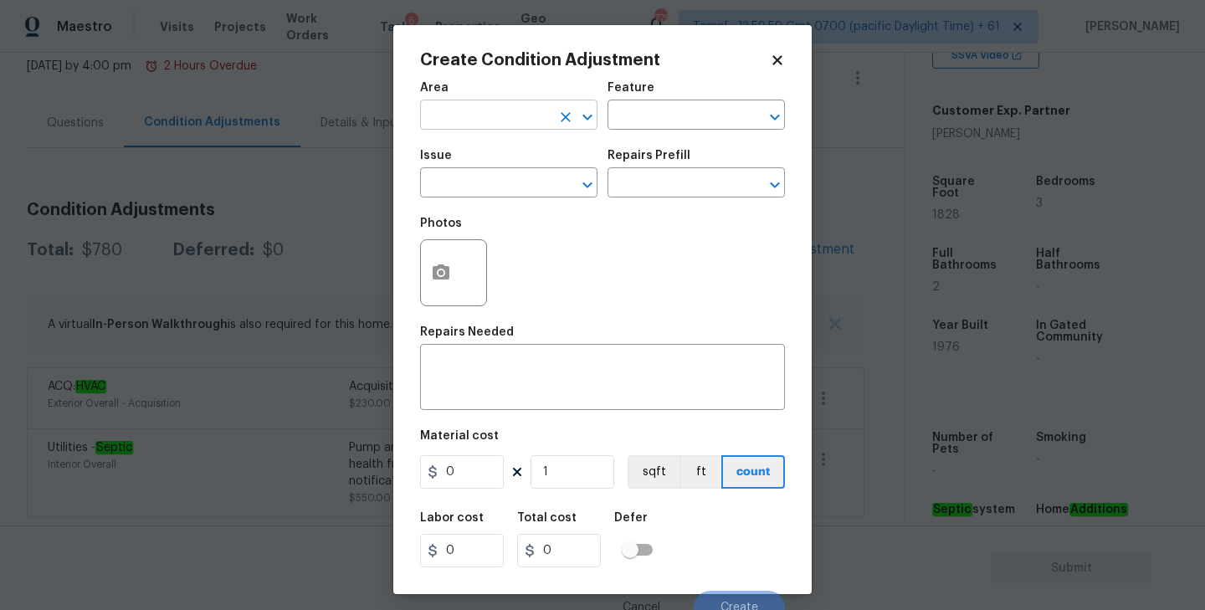
click at [510, 105] on input "text" at bounding box center [485, 117] width 131 height 26
click at [474, 171] on li "Exterior Overall" at bounding box center [508, 182] width 177 height 28
type input "Exterior Overall"
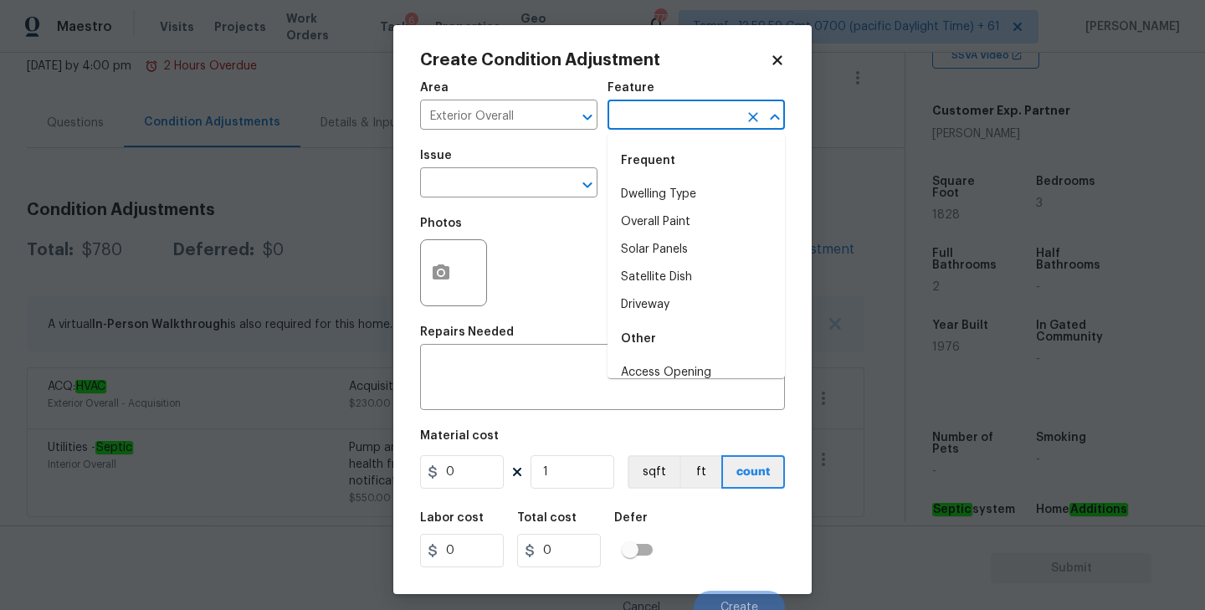
click at [693, 118] on input "text" at bounding box center [673, 117] width 131 height 26
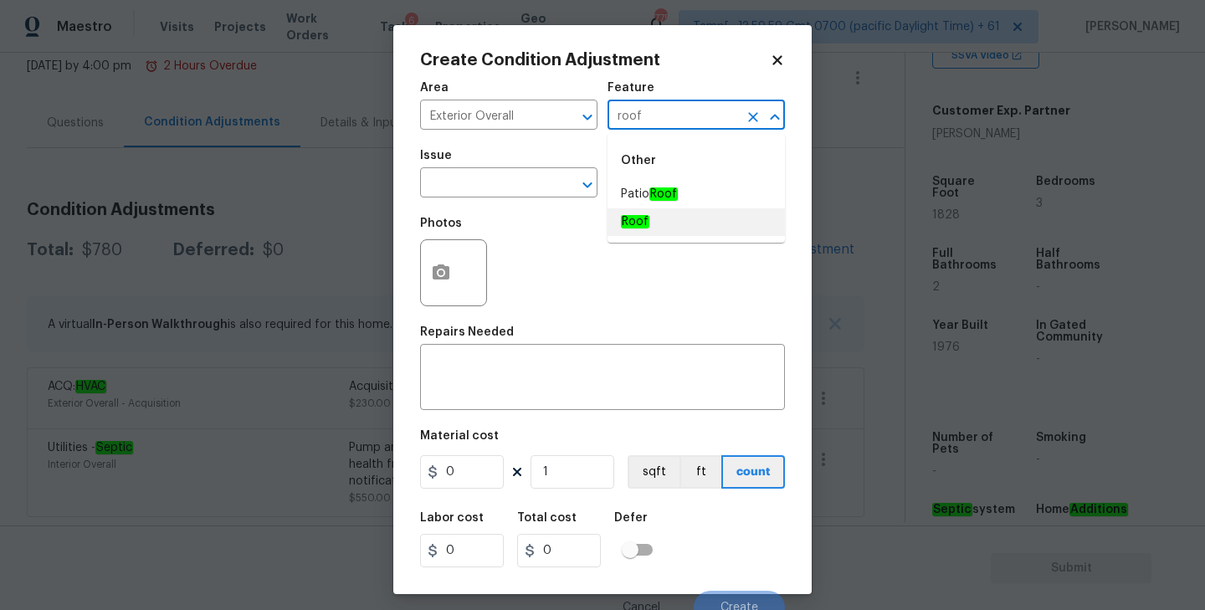
click at [669, 214] on li "Roof" at bounding box center [696, 222] width 177 height 28
type input "Roof"
click at [496, 184] on input "text" at bounding box center [485, 185] width 131 height 26
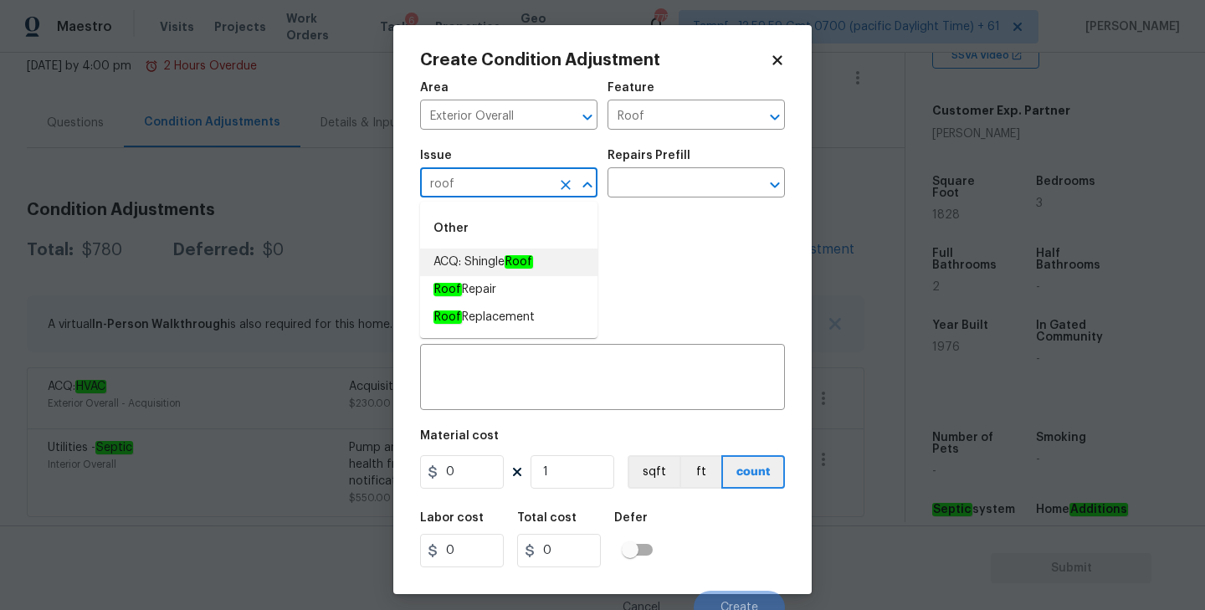
click at [477, 264] on span "ACQ: Shingle Roof" at bounding box center [483, 263] width 100 height 18
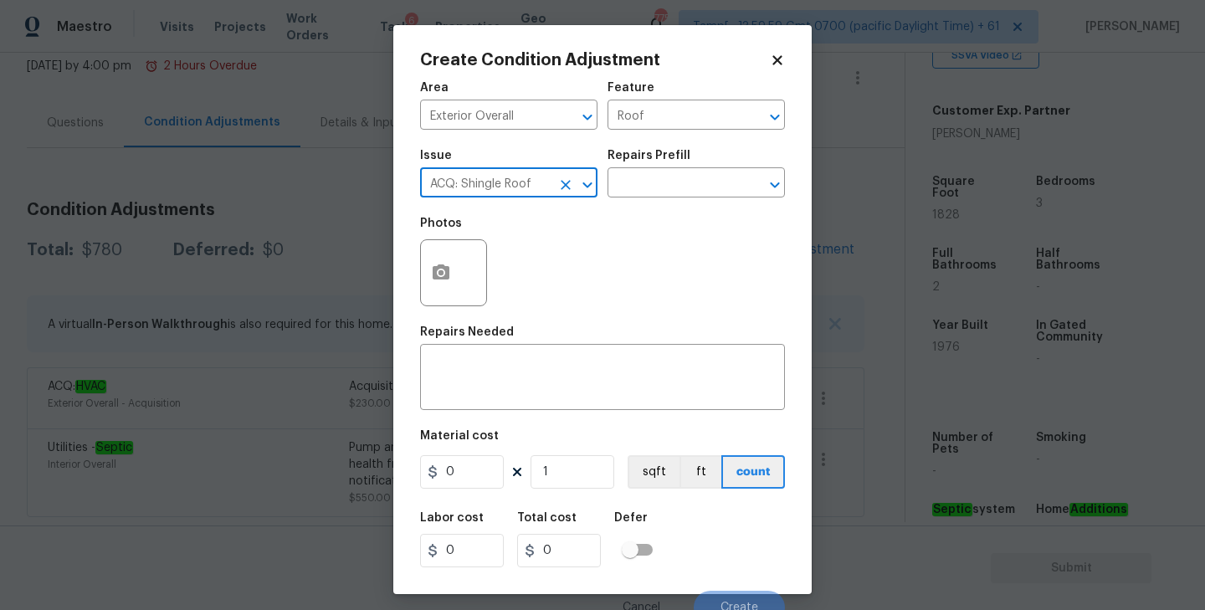
type input "ACQ: Shingle Roof"
click at [650, 249] on div "Photos" at bounding box center [602, 262] width 365 height 109
click at [772, 187] on icon "Open" at bounding box center [775, 185] width 20 height 20
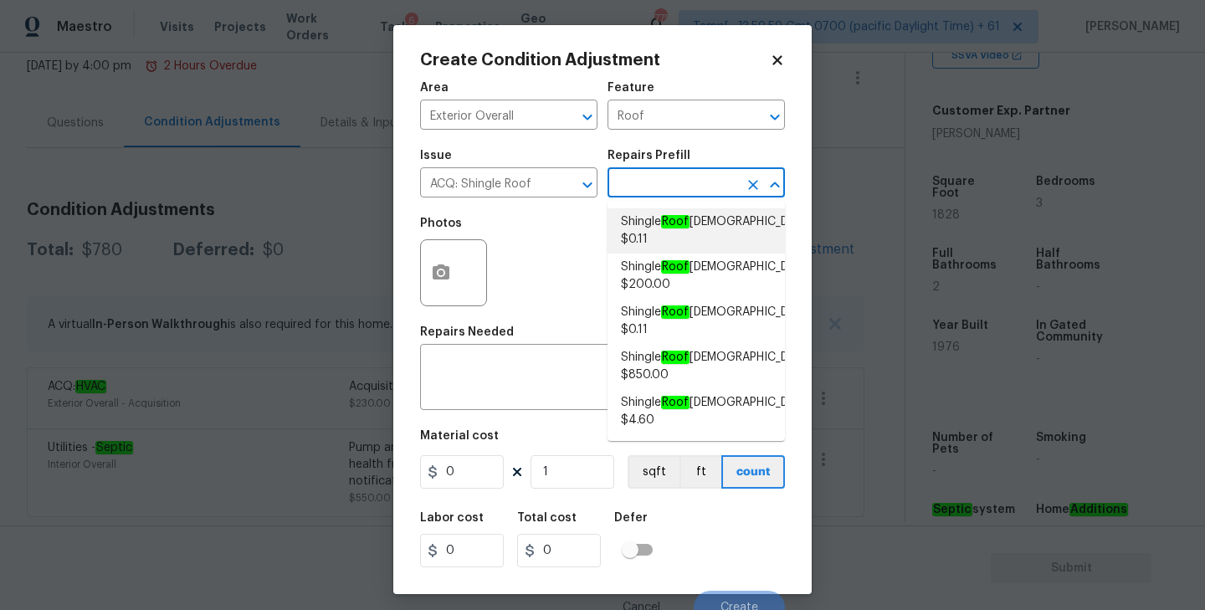
click at [524, 244] on div "Photos" at bounding box center [602, 262] width 365 height 109
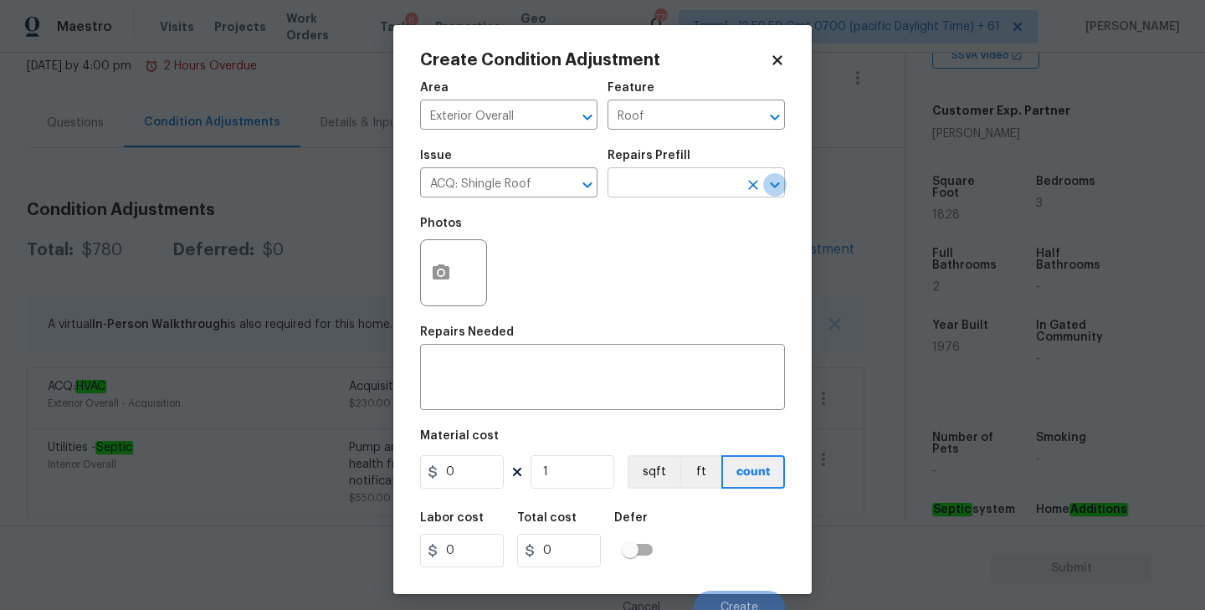
click at [770, 181] on icon "Open" at bounding box center [775, 185] width 20 height 20
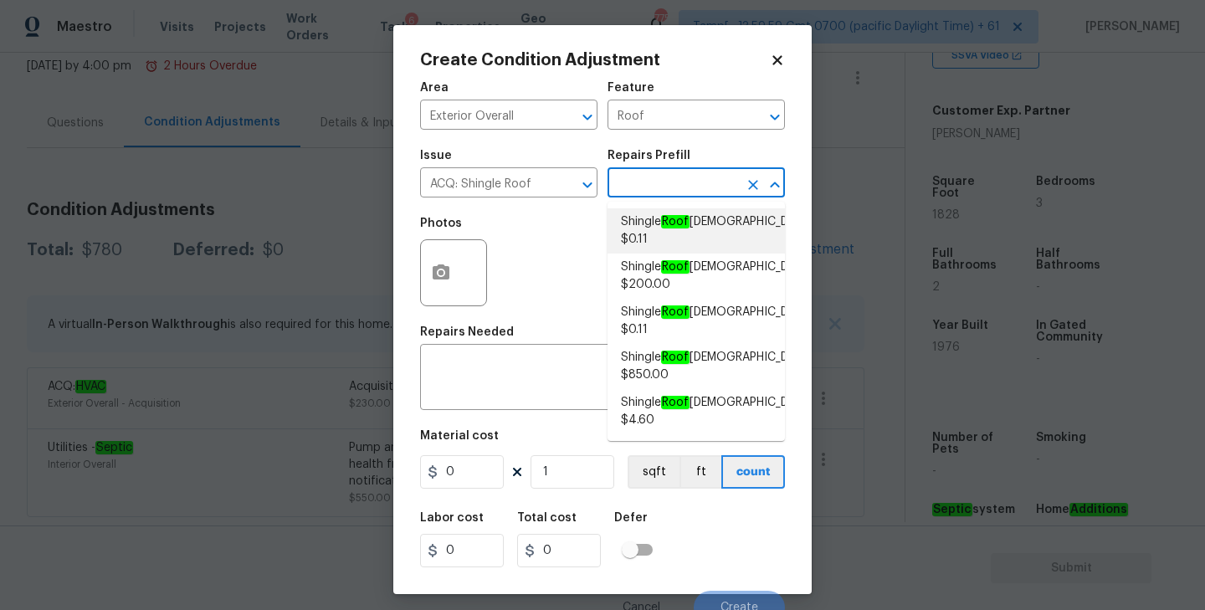
click at [664, 234] on span "Shingle Roof 0-10 Years Old $0.11" at bounding box center [717, 230] width 192 height 35
type input "Acquisition"
type textarea "Acquisition Scope: Shingle Roof 0-10 years in age maintenance."
type input "0.11"
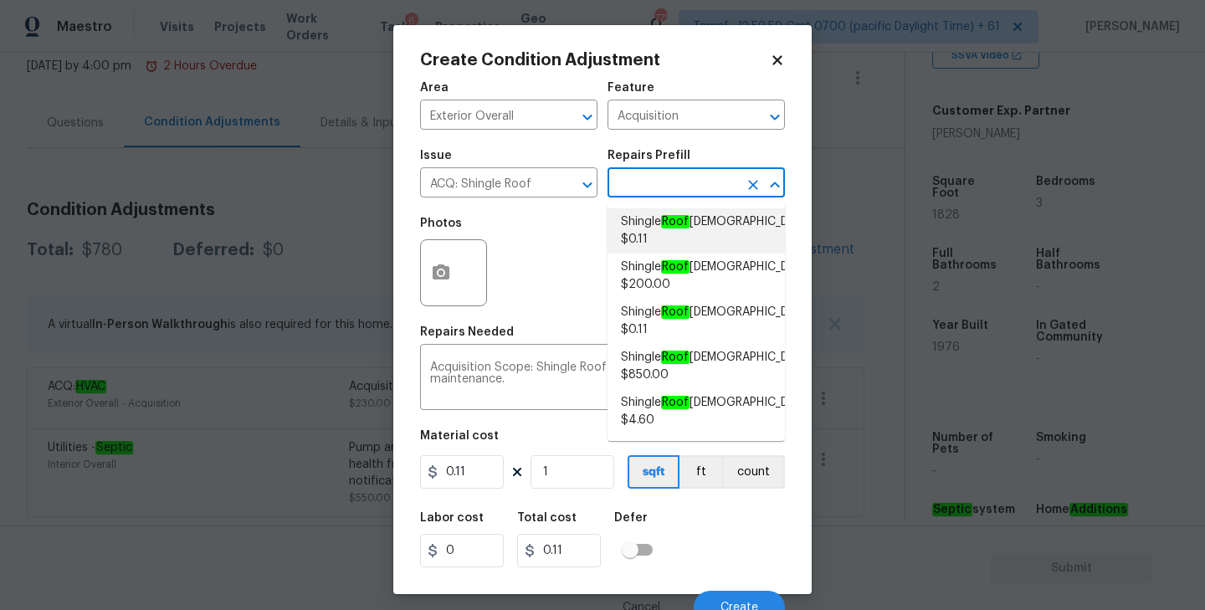
click at [502, 450] on div "Material cost" at bounding box center [602, 441] width 365 height 22
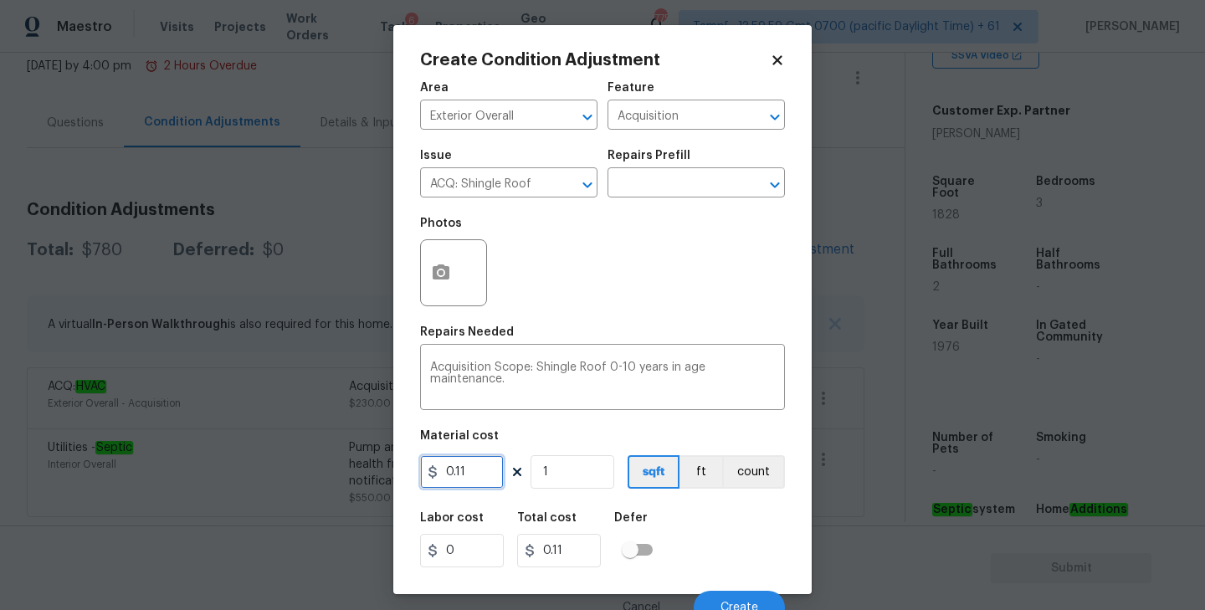
click at [474, 476] on input "0.11" at bounding box center [462, 471] width 84 height 33
type input "0.14"
click at [637, 259] on div "Photos" at bounding box center [602, 262] width 365 height 109
click at [440, 270] on circle "button" at bounding box center [440, 272] width 5 height 5
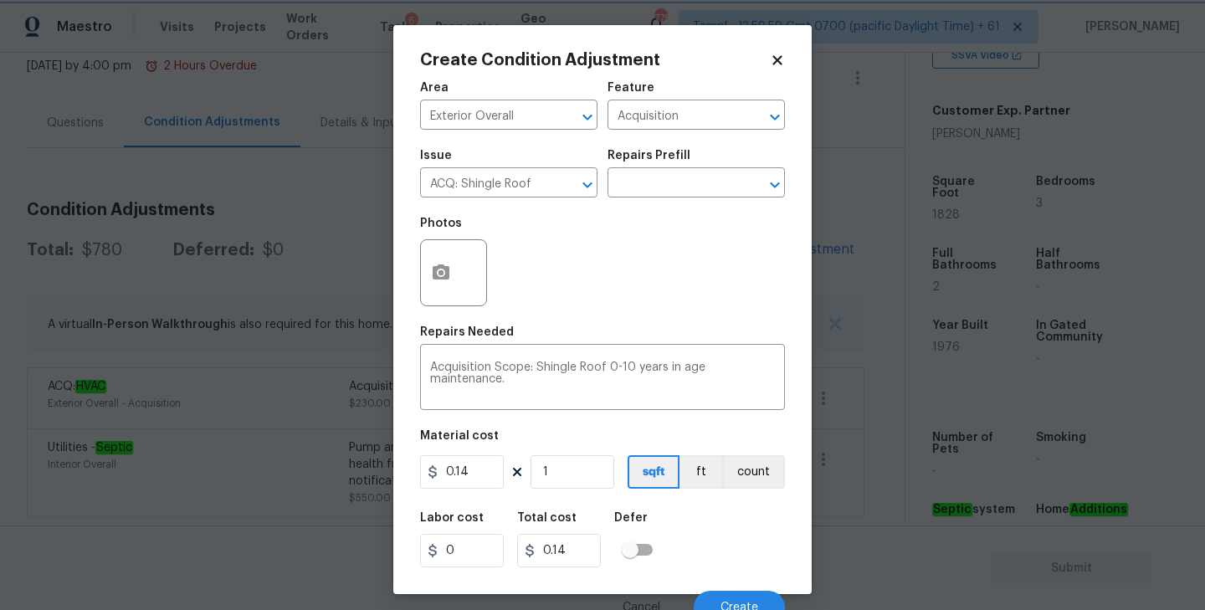
click at [877, 19] on body "Maestro Visits Projects Work Orders Tasks 6 Properties Geo Assignments 775 Tamp…" at bounding box center [602, 305] width 1205 height 610
click at [565, 472] on input "1" at bounding box center [573, 471] width 84 height 33
type input "18"
type input "2.5200000000000005"
type input "182"
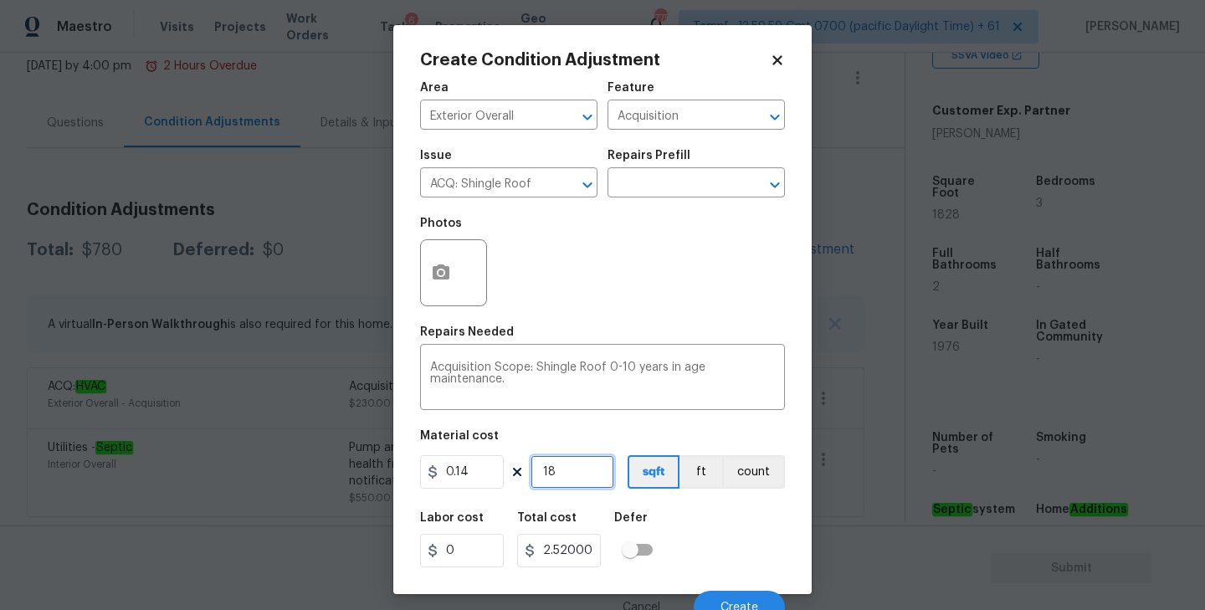
type input "25.480000000000004"
type input "1828"
type input "255.92000000000004"
type input "1828"
click at [630, 346] on div "Repairs Needed" at bounding box center [602, 337] width 365 height 22
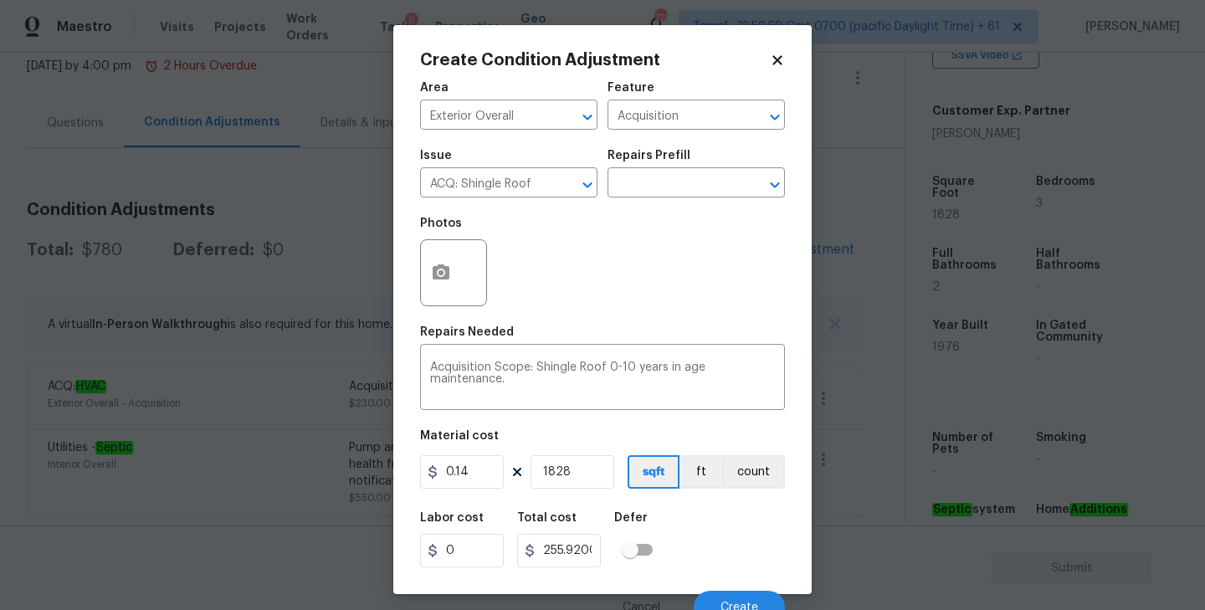
click at [635, 309] on div "Photos" at bounding box center [602, 262] width 365 height 109
click at [441, 274] on circle "button" at bounding box center [440, 272] width 5 height 5
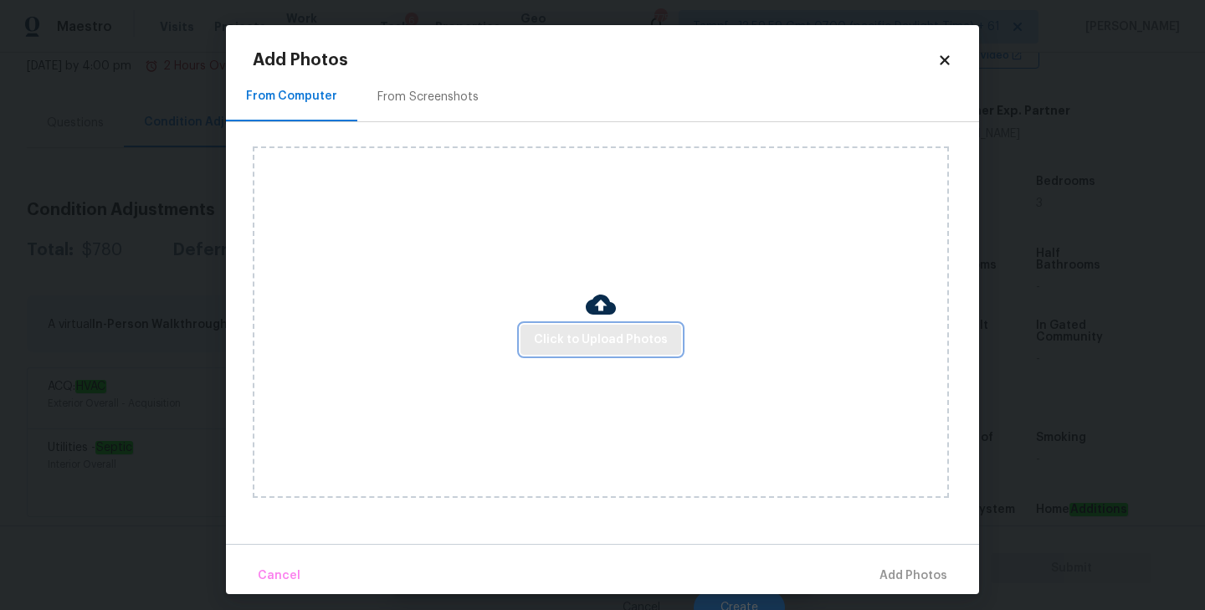
click at [592, 347] on span "Click to Upload Photos" at bounding box center [601, 340] width 134 height 21
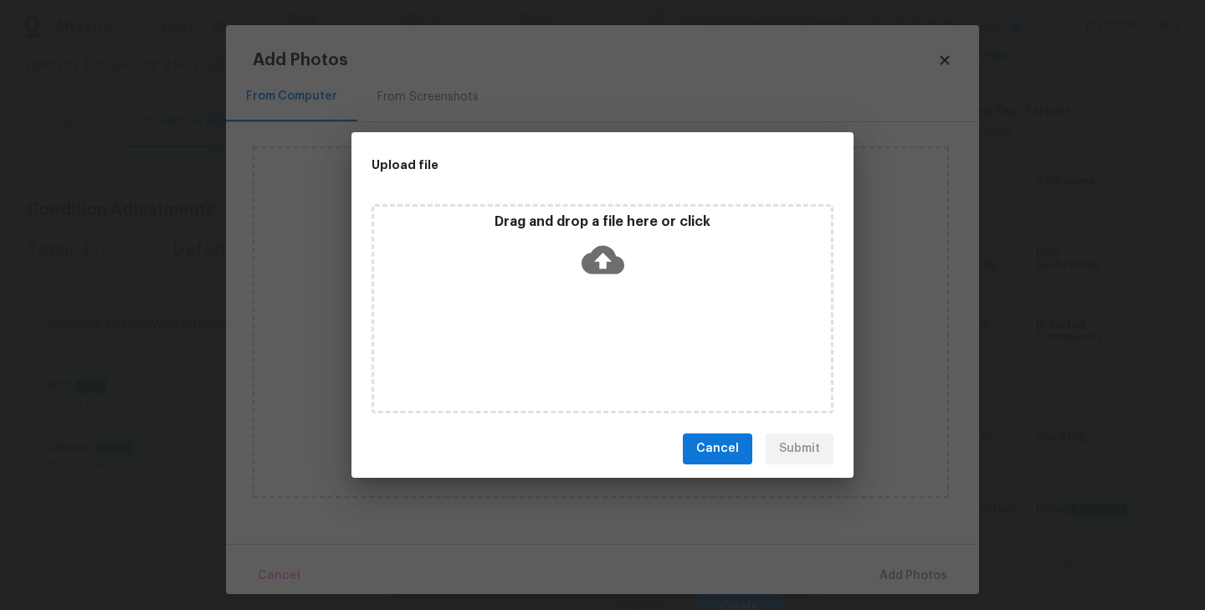
click at [597, 262] on icon at bounding box center [603, 259] width 43 height 28
